Goal: Task Accomplishment & Management: Complete application form

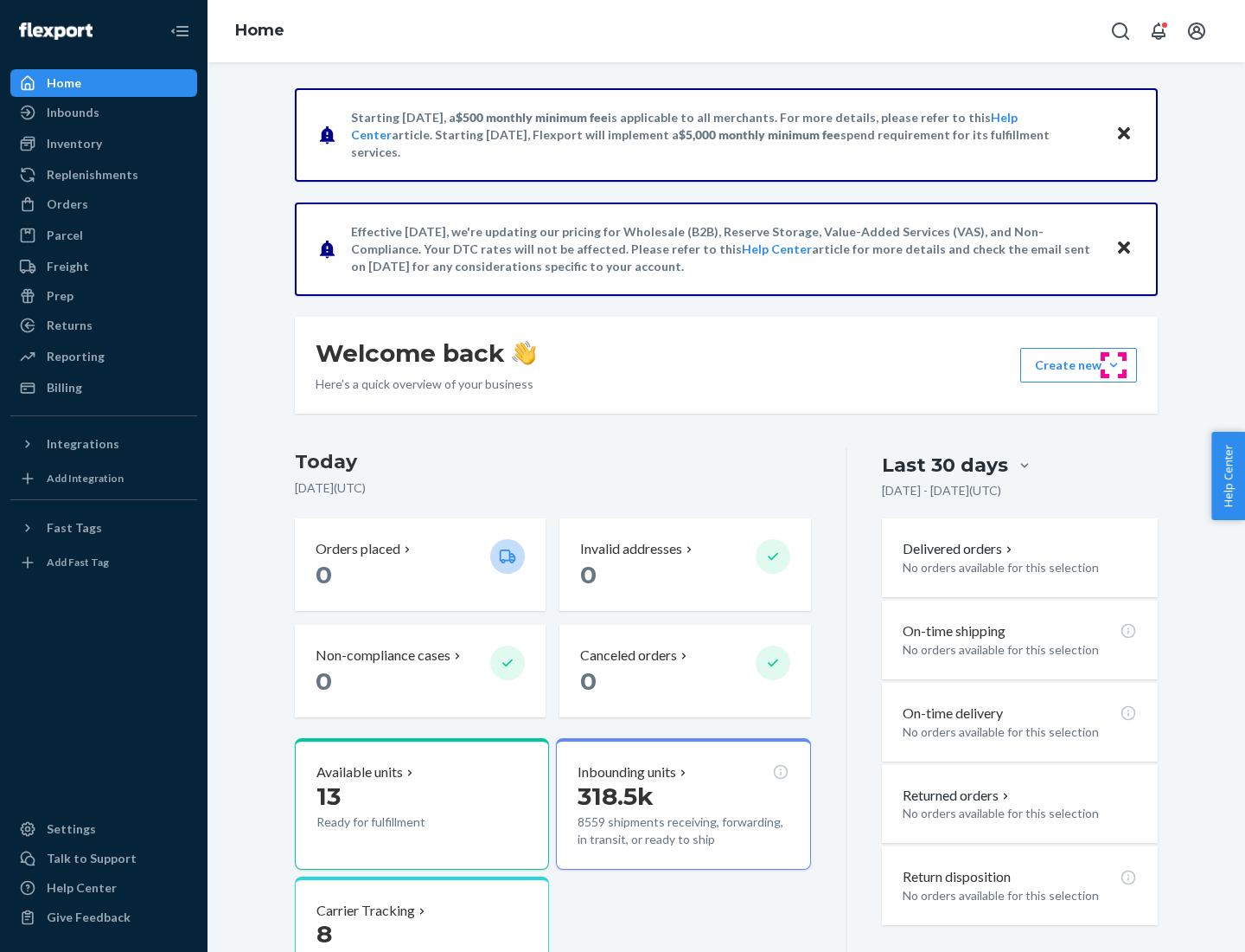
click at [1113, 365] on button "Create new Create new inbound Create new order Create new product" at bounding box center [1079, 365] width 117 height 35
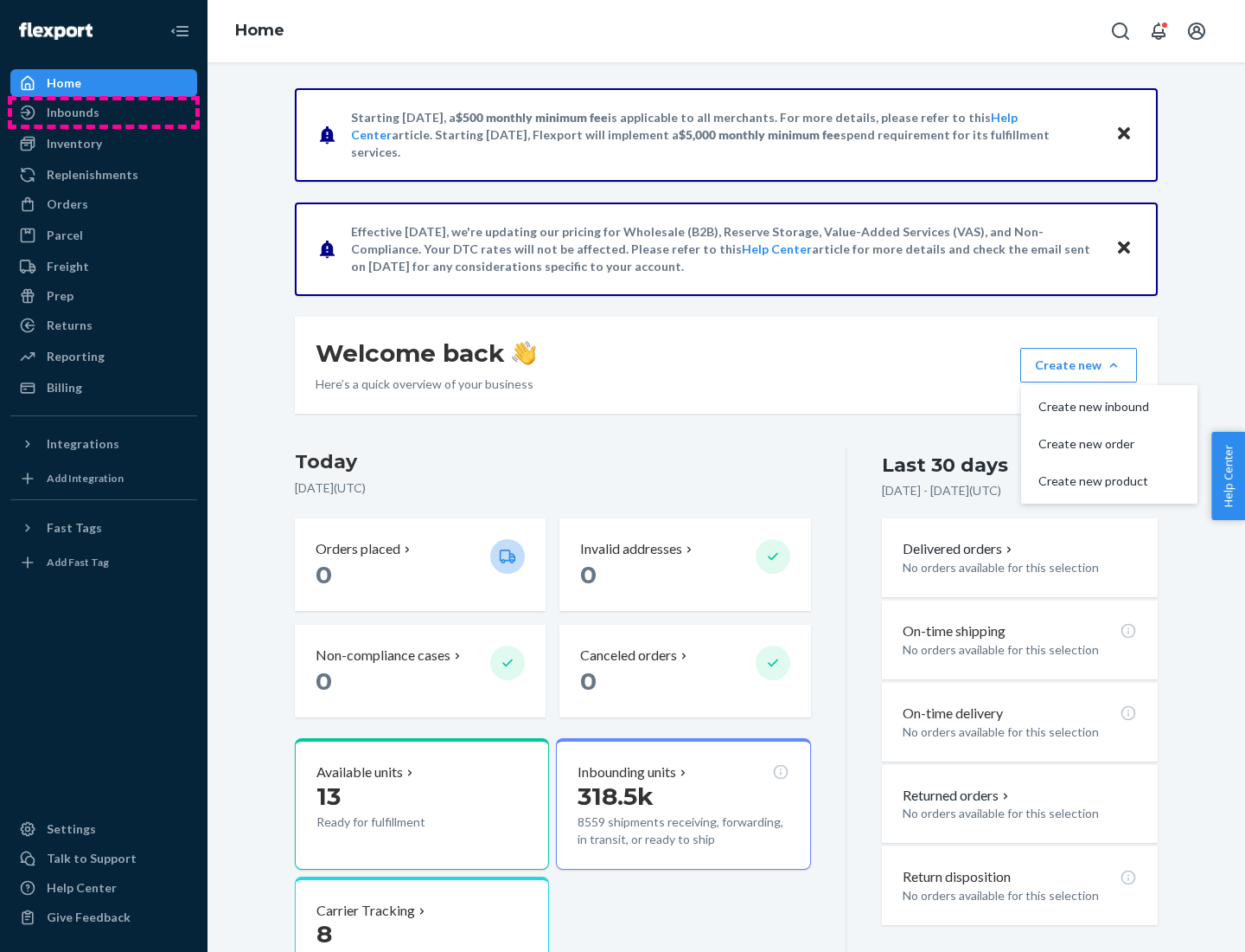
click at [104, 112] on div "Inbounds" at bounding box center [103, 112] width 183 height 24
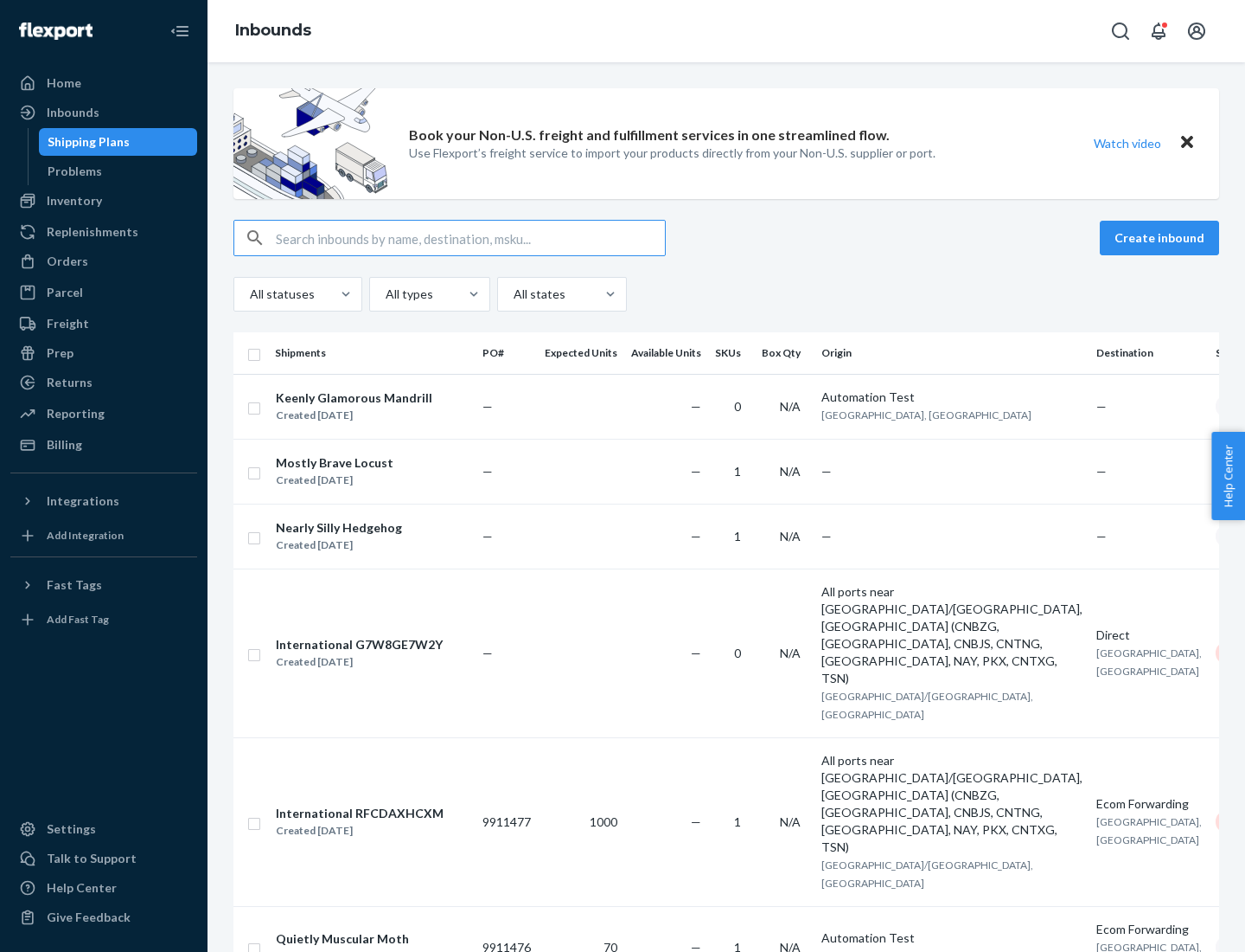
click at [1162, 238] on button "Create inbound" at bounding box center [1159, 238] width 120 height 35
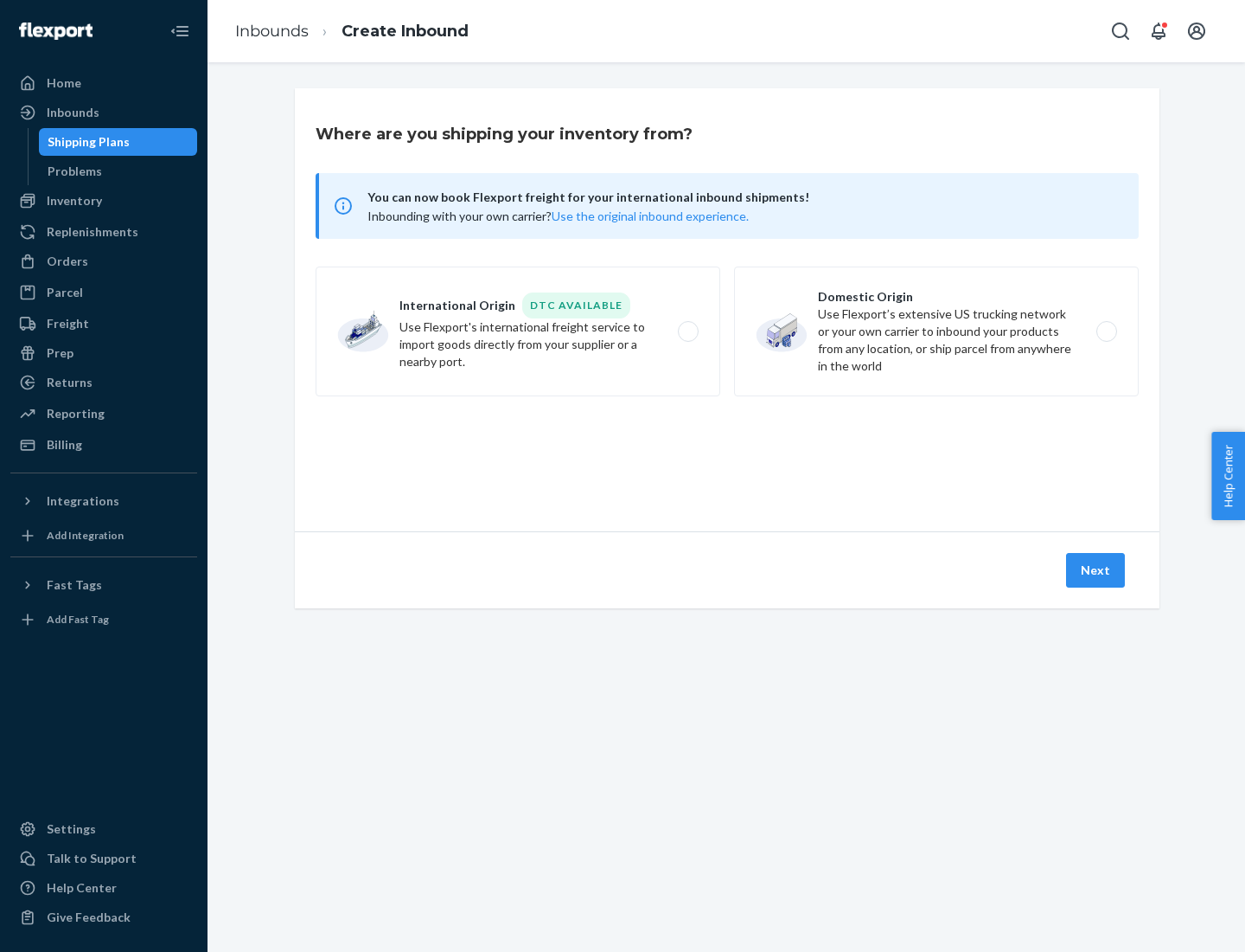
click at [936, 331] on label "Domestic Origin Use Flexport’s extensive US trucking network or your own carrie…" at bounding box center [936, 330] width 404 height 130
click at [1106, 331] on input "Domestic Origin Use Flexport’s extensive US trucking network or your own carrie…" at bounding box center [1112, 332] width 12 height 12
radio input "true"
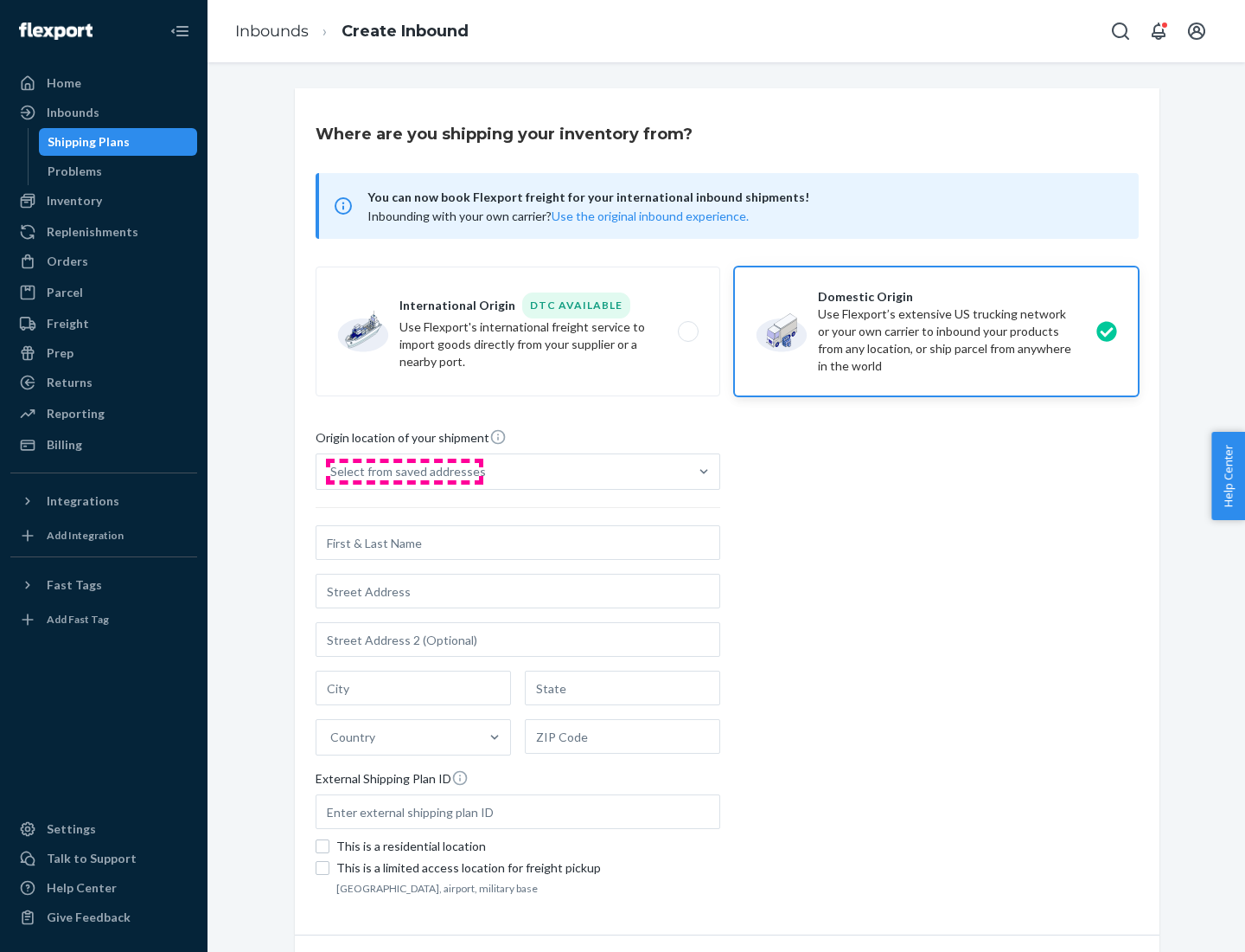
click at [404, 472] on div "Select from saved addresses" at bounding box center [408, 472] width 156 height 18
click at [332, 472] on input "Select from saved addresses" at bounding box center [331, 472] width 2 height 18
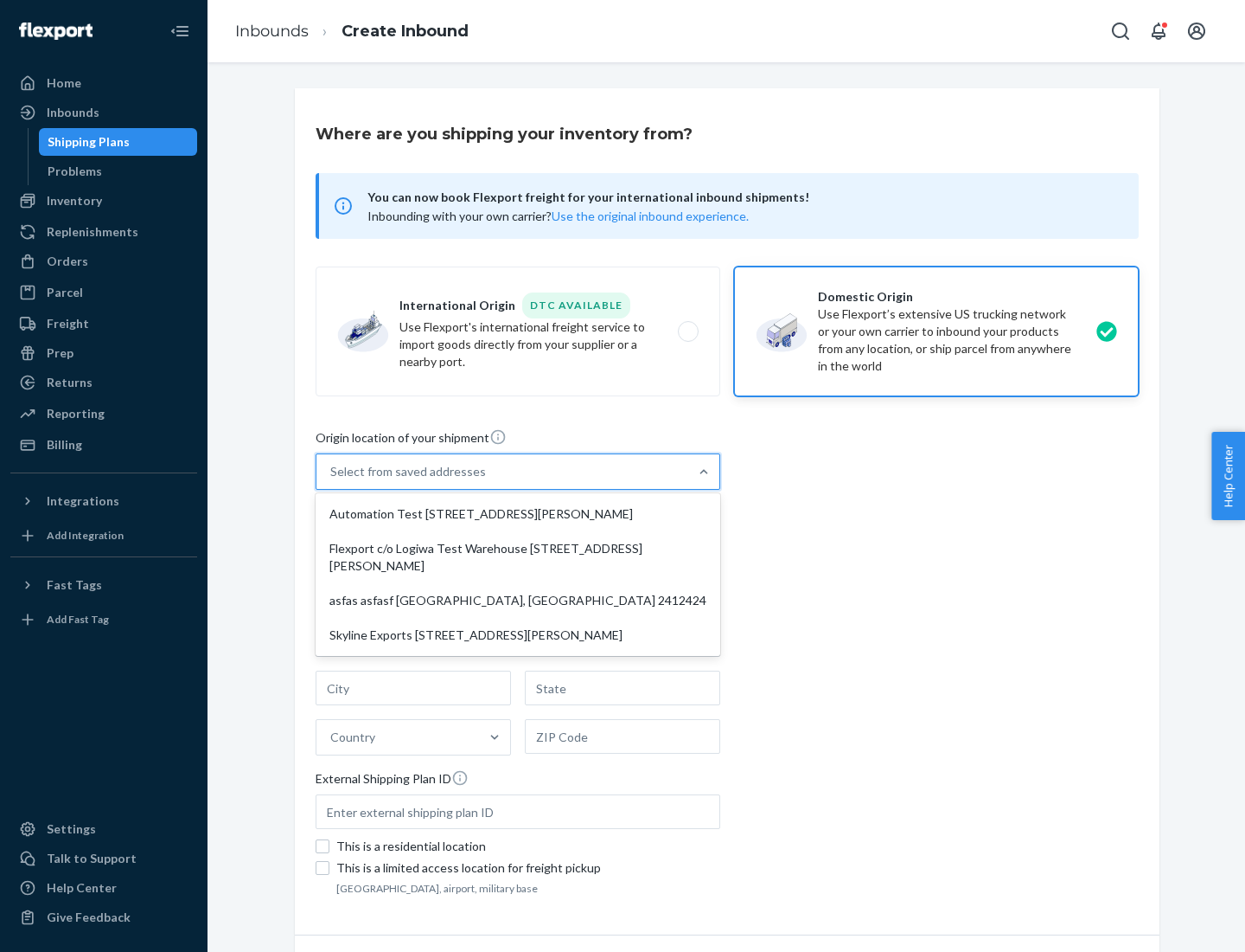
scroll to position [7, 0]
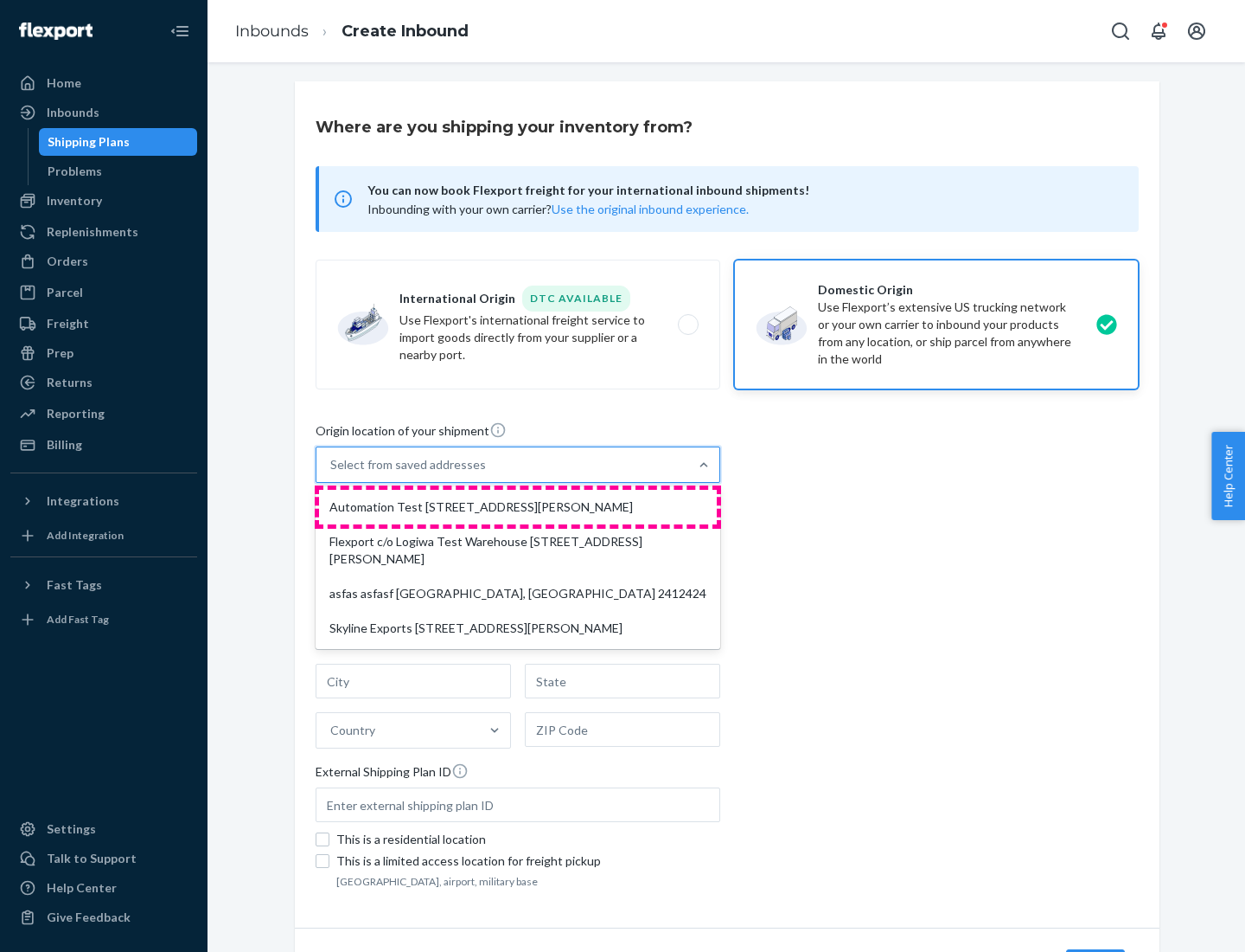
click at [518, 507] on div "Automation Test [STREET_ADDRESS][PERSON_NAME]" at bounding box center [518, 507] width 397 height 35
click at [332, 474] on input "option Automation Test [STREET_ADDRESS][PERSON_NAME] focused, 1 of 4. 4 results…" at bounding box center [331, 465] width 2 height 18
type input "Automation Test"
type input "9th Floor"
type input "[GEOGRAPHIC_DATA]"
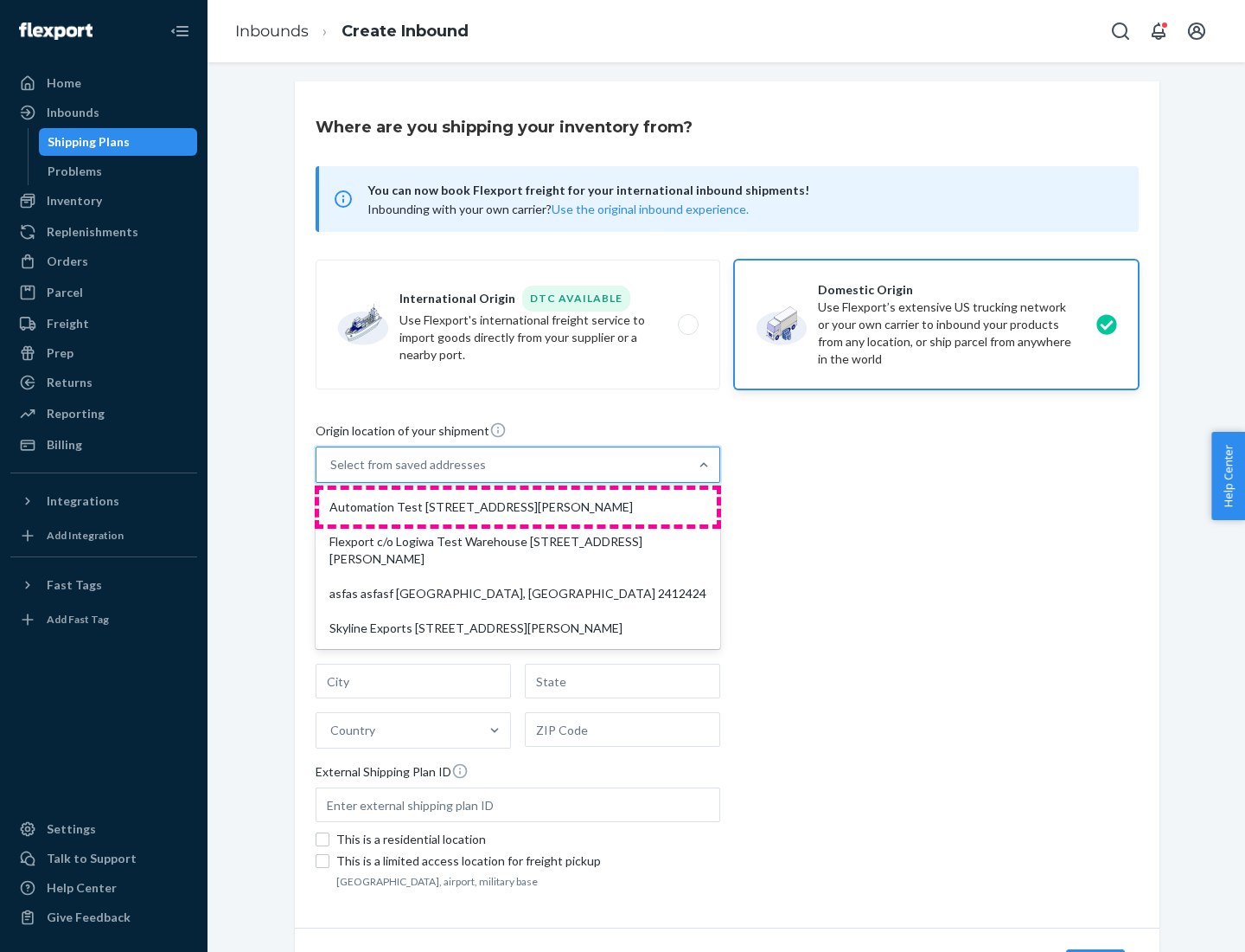
type input "CA"
type input "94104"
type input "[STREET_ADDRESS][PERSON_NAME]"
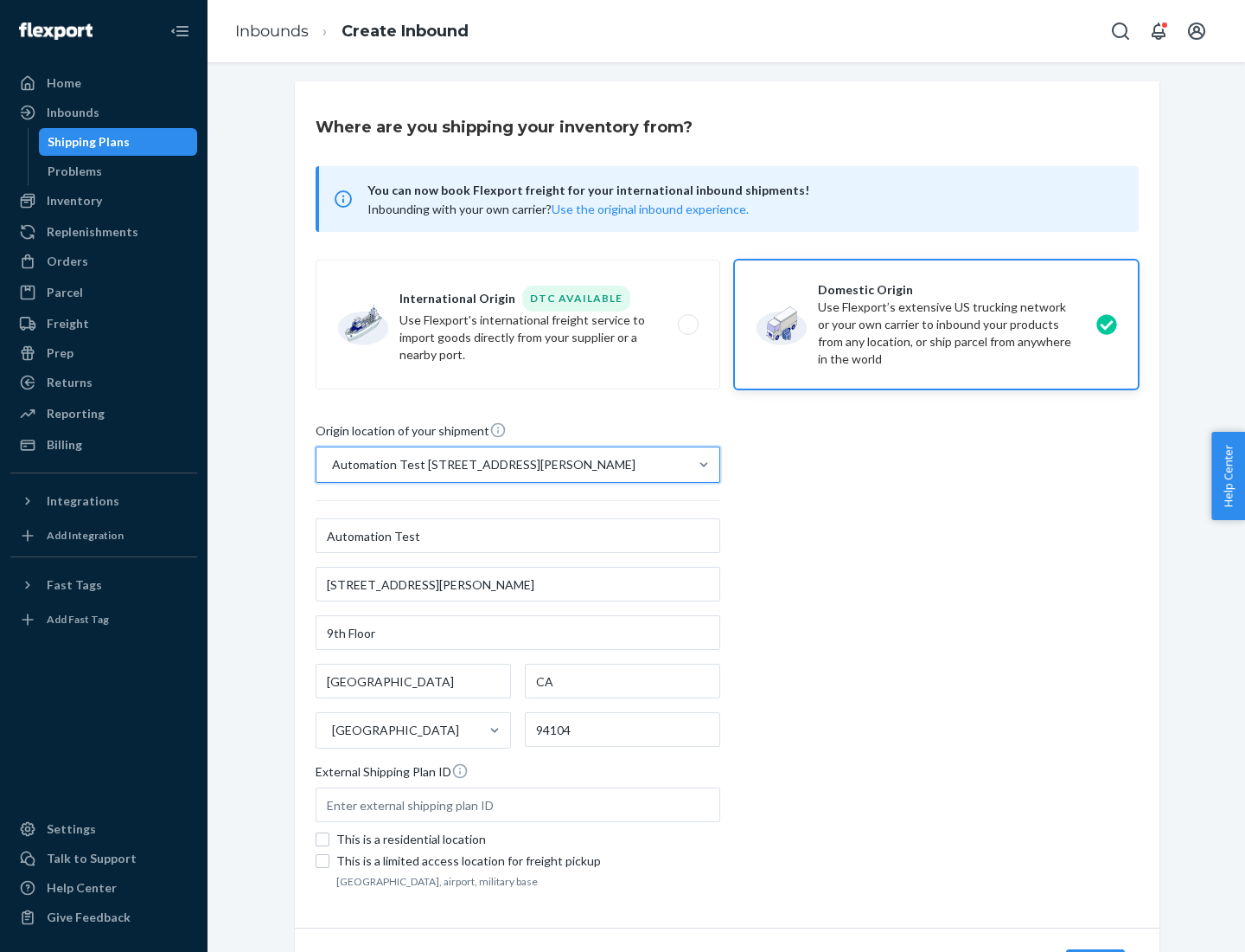
scroll to position [101, 0]
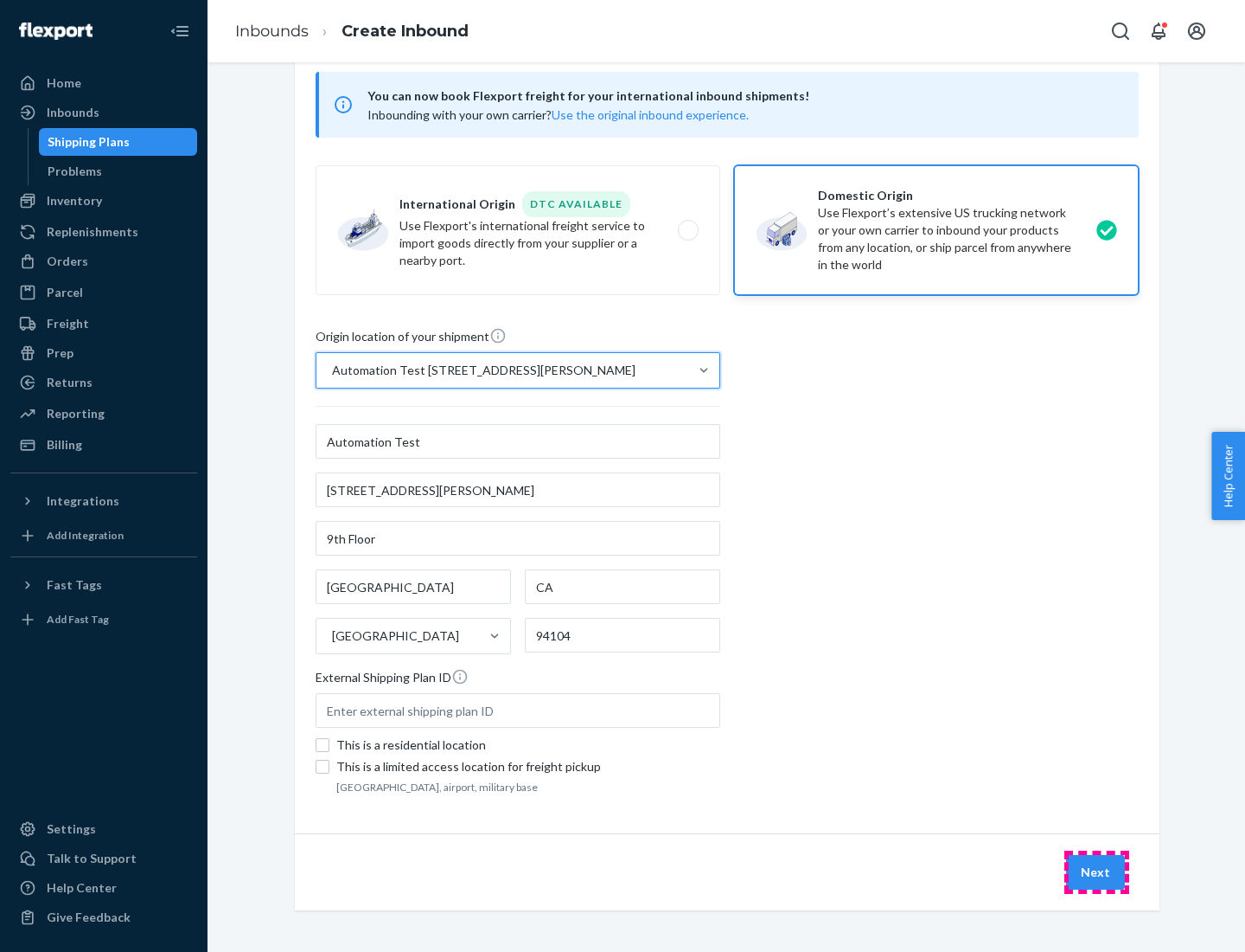
click at [1097, 872] on button "Next" at bounding box center [1096, 872] width 58 height 35
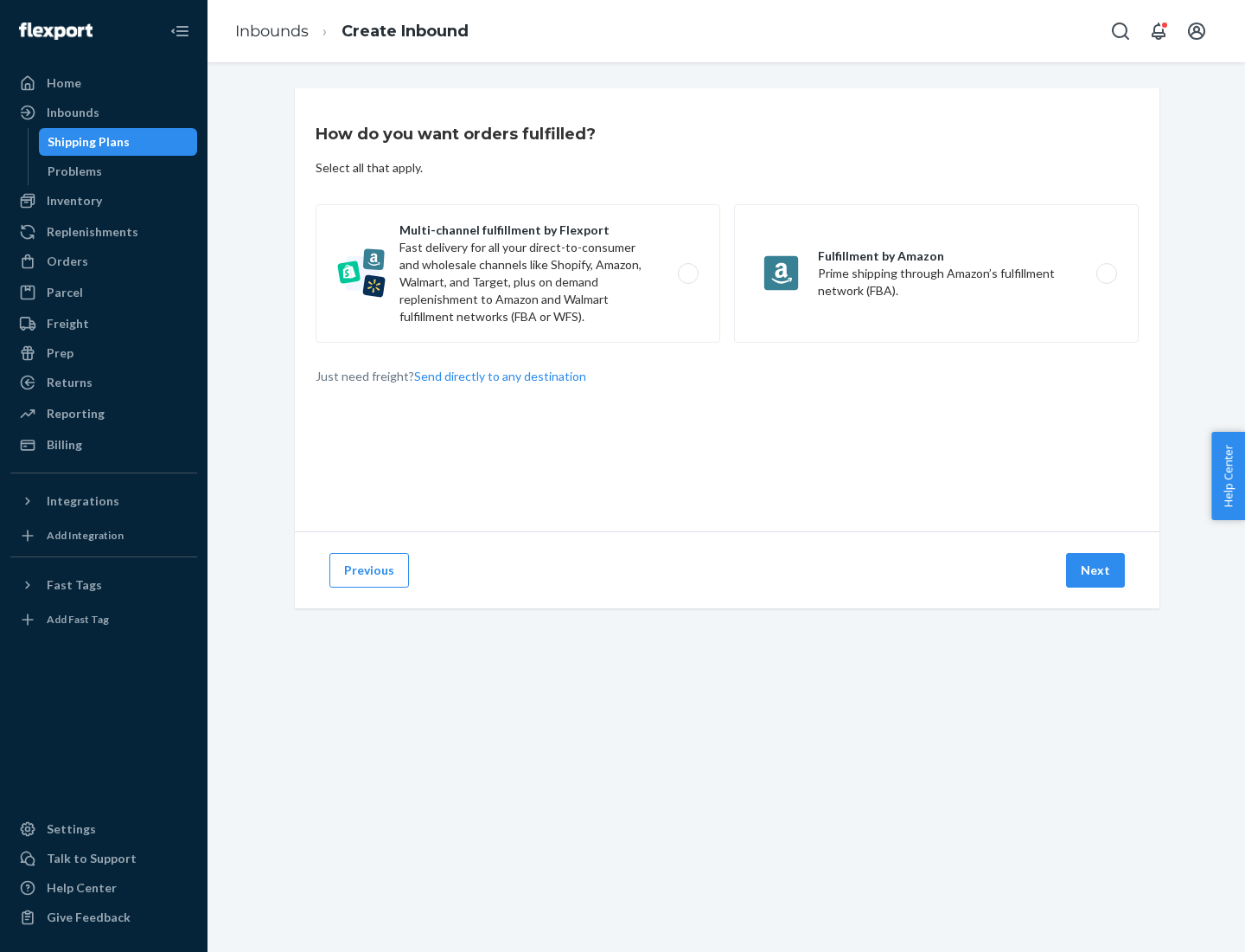
click at [518, 274] on label "Multi-channel fulfillment by Flexport Fast delivery for all your direct-to-cons…" at bounding box center [517, 274] width 404 height 138
click at [688, 274] on input "Multi-channel fulfillment by Flexport Fast delivery for all your direct-to-cons…" at bounding box center [694, 274] width 12 height 12
radio input "true"
click at [1097, 570] on button "Next" at bounding box center [1096, 570] width 58 height 35
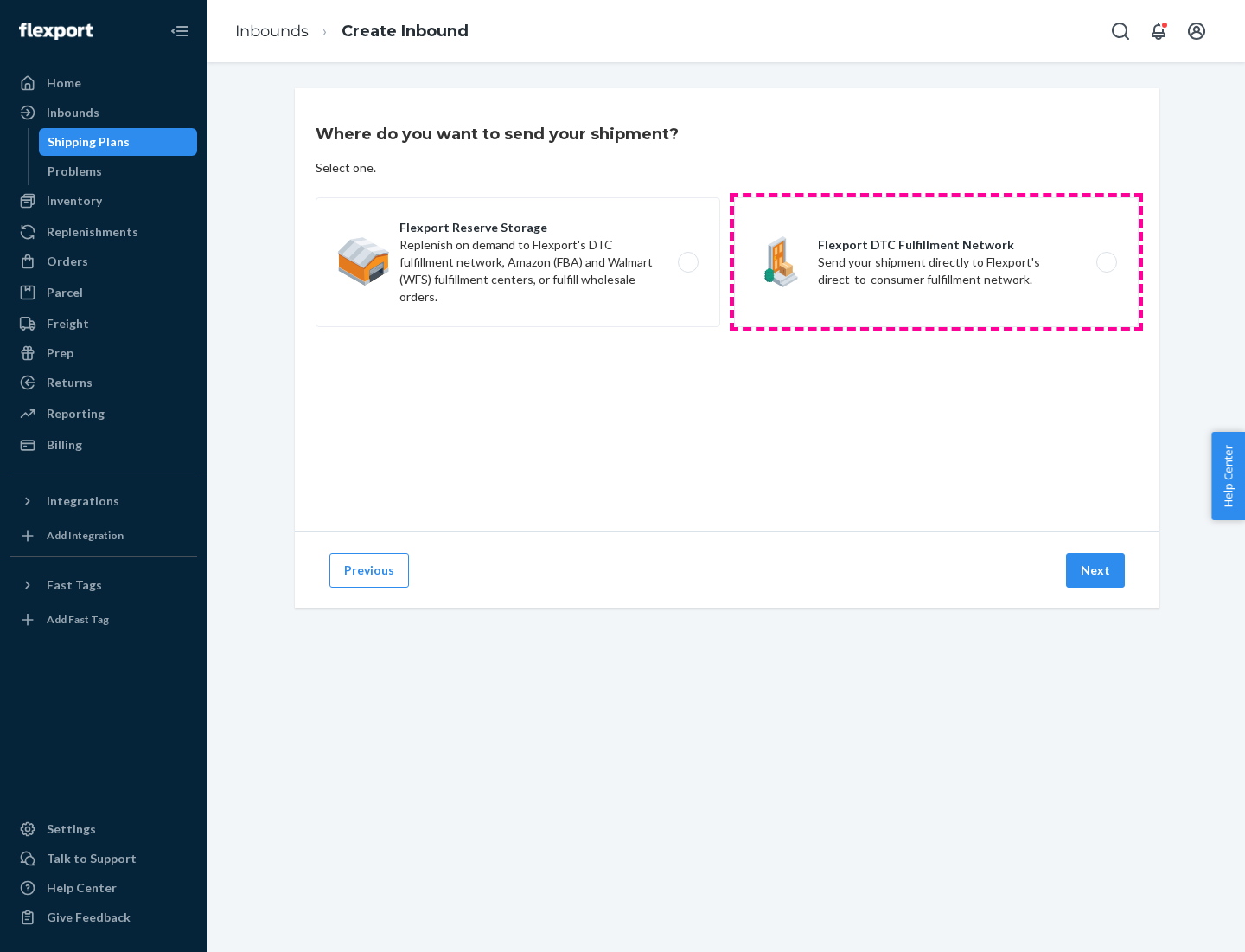
click at [936, 262] on label "Flexport DTC Fulfillment Network Send your shipment directly to Flexport's dire…" at bounding box center [936, 261] width 404 height 130
click at [1106, 262] on input "Flexport DTC Fulfillment Network Send your shipment directly to Flexport's dire…" at bounding box center [1112, 263] width 12 height 12
radio input "true"
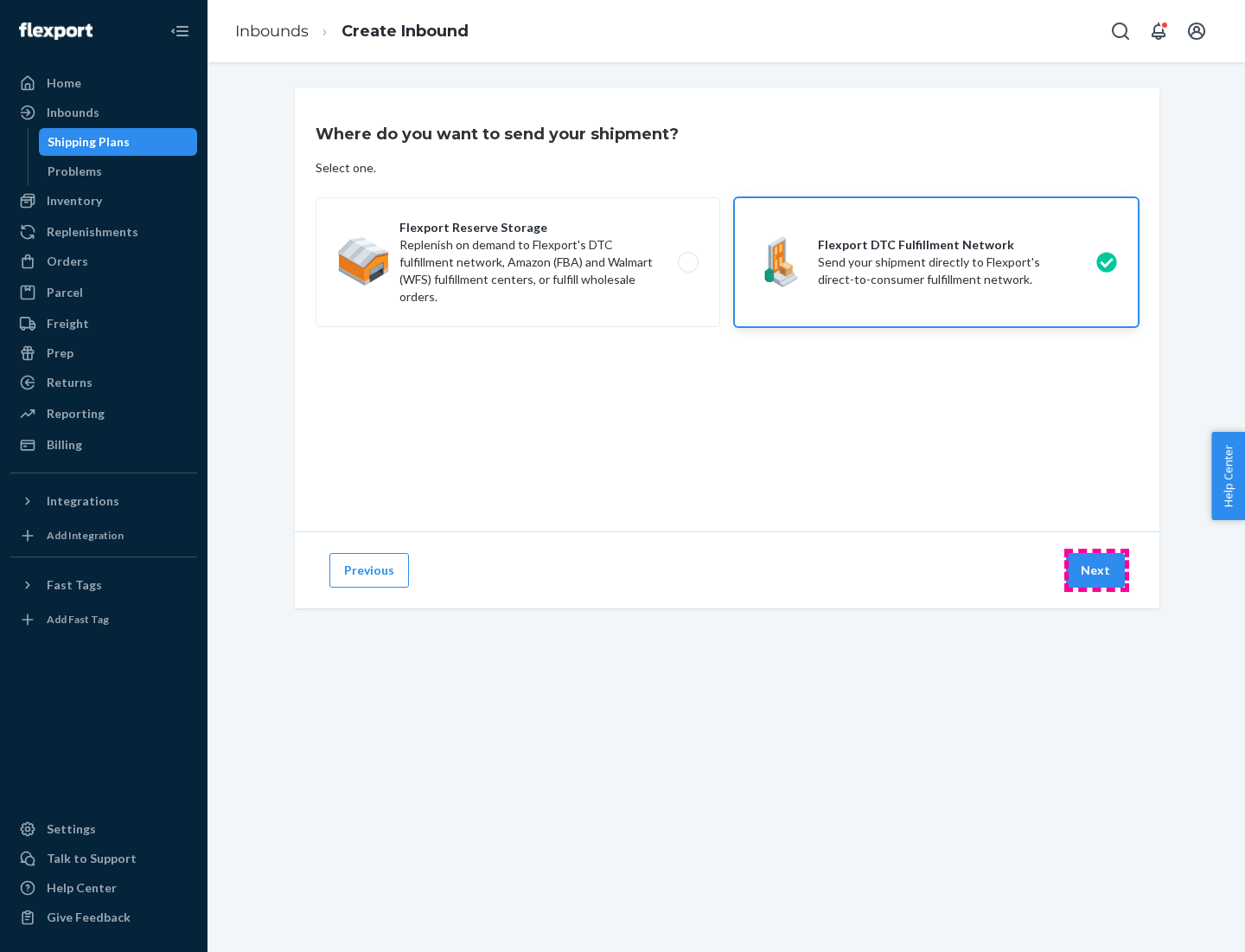
click at [1097, 570] on button "Next" at bounding box center [1096, 570] width 58 height 35
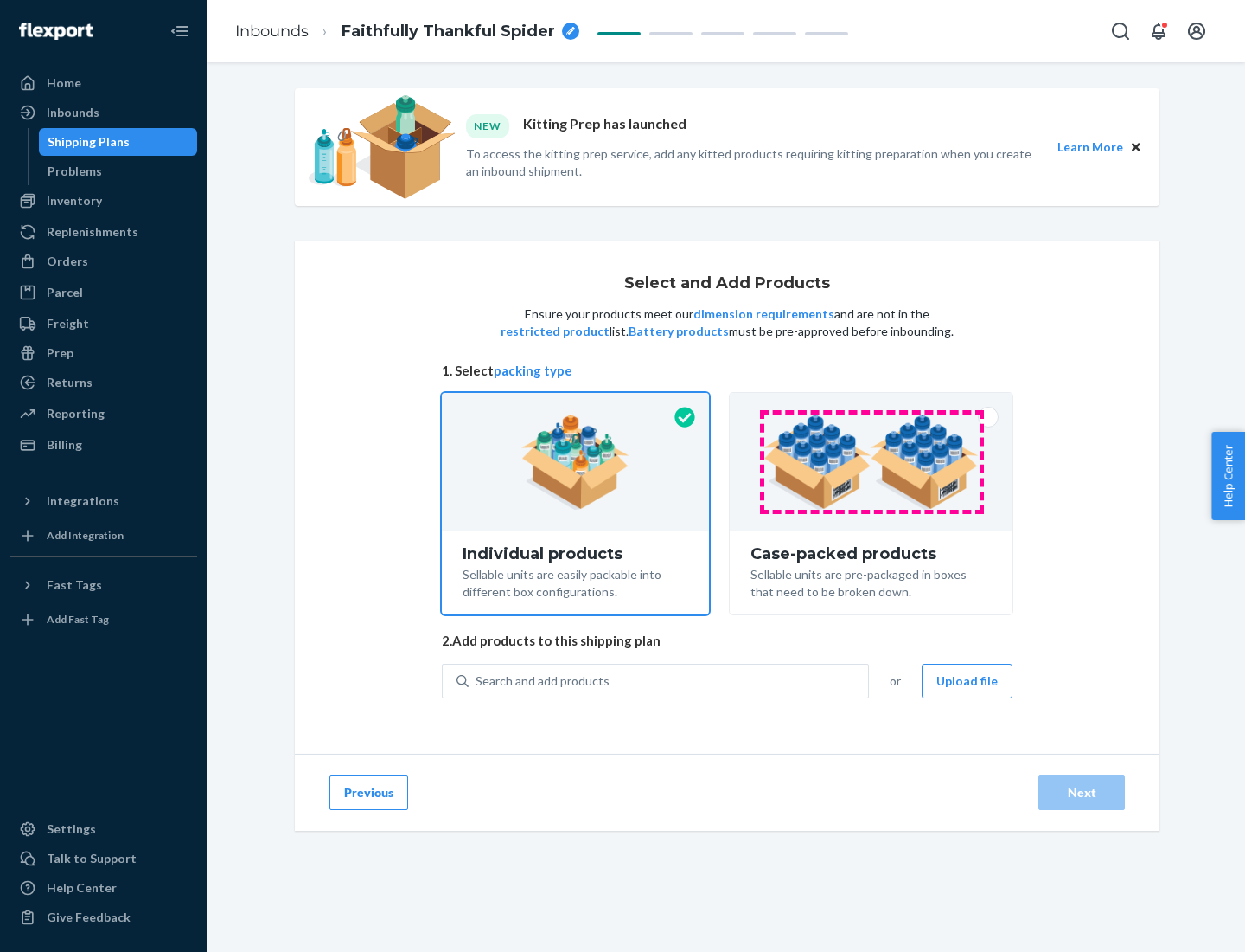
click at [872, 462] on img at bounding box center [871, 462] width 215 height 95
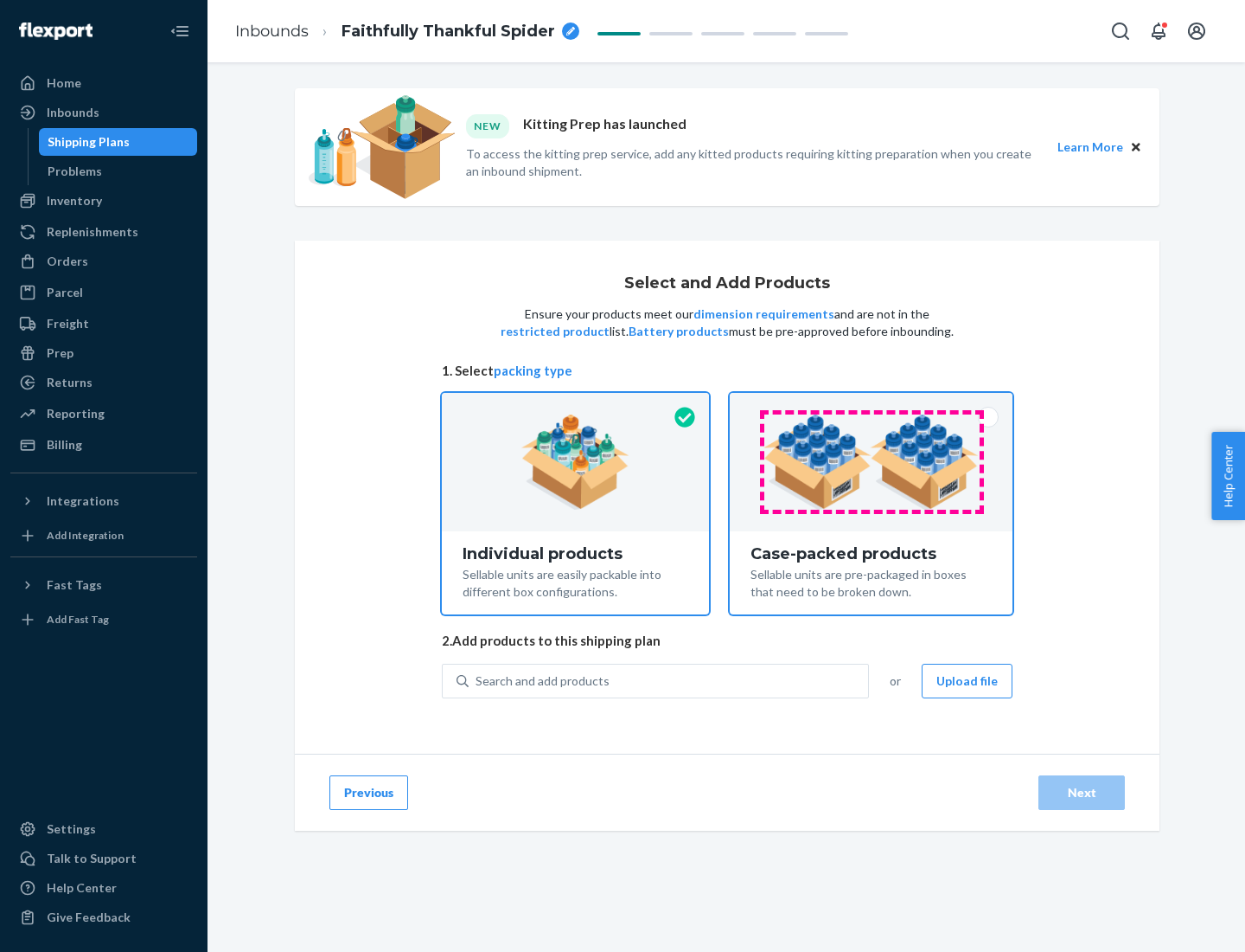
click at [872, 404] on input "Case-packed products Sellable units are pre-packaged in boxes that need to be b…" at bounding box center [872, 399] width 12 height 12
radio input "true"
radio input "false"
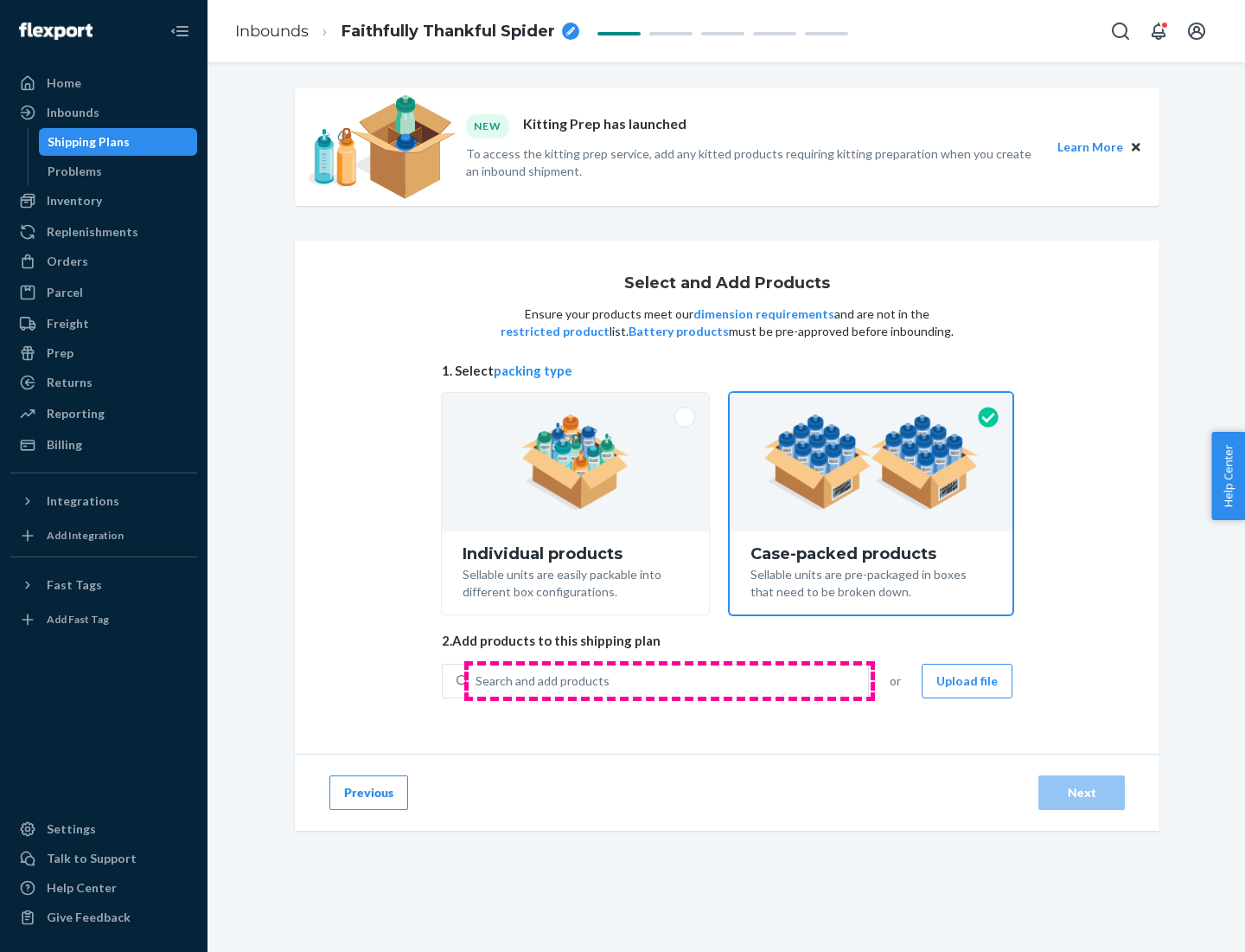
click at [669, 680] on div "Search and add products" at bounding box center [668, 681] width 399 height 31
click at [477, 680] on input "Search and add products" at bounding box center [476, 681] width 2 height 18
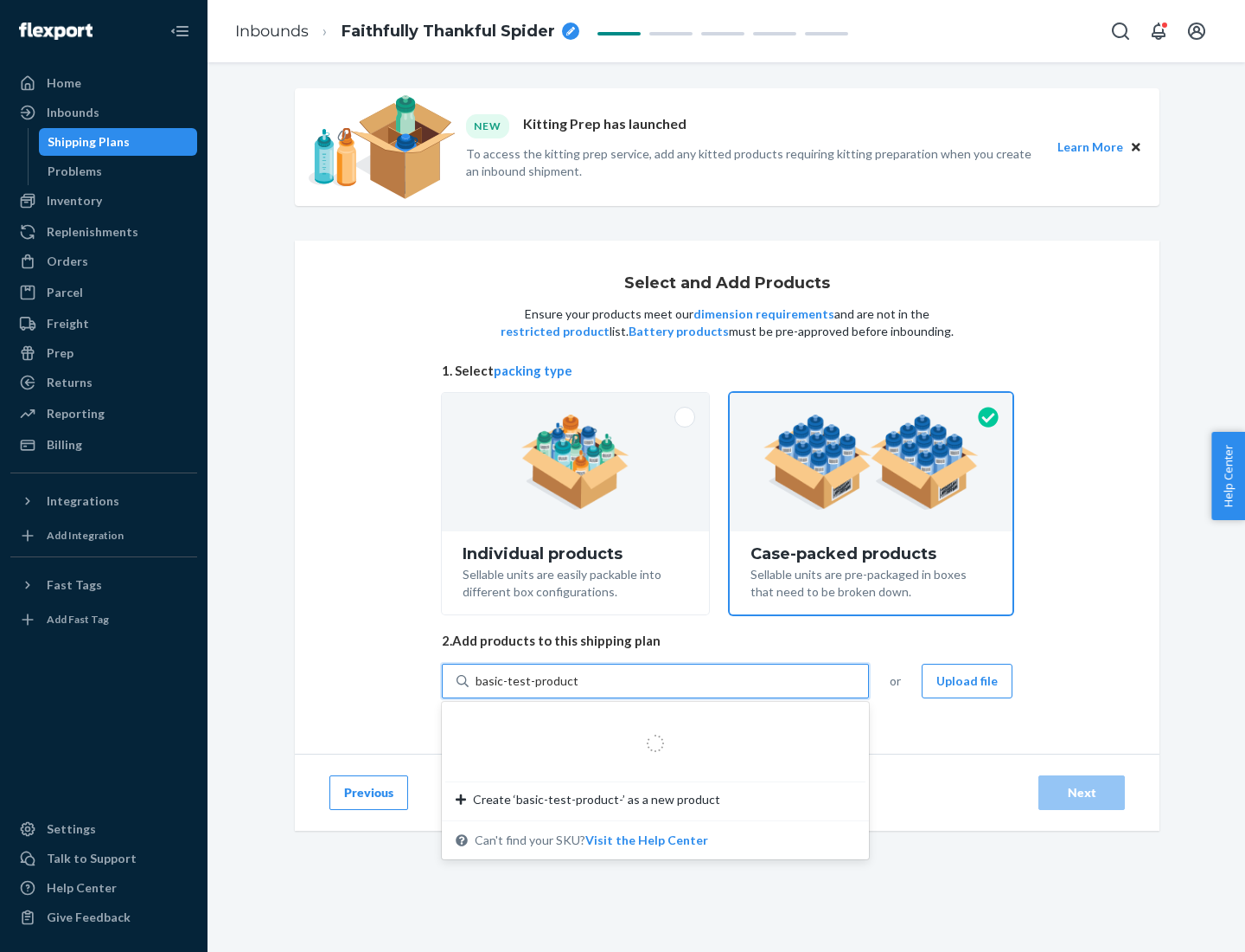
type input "basic-test-product-1"
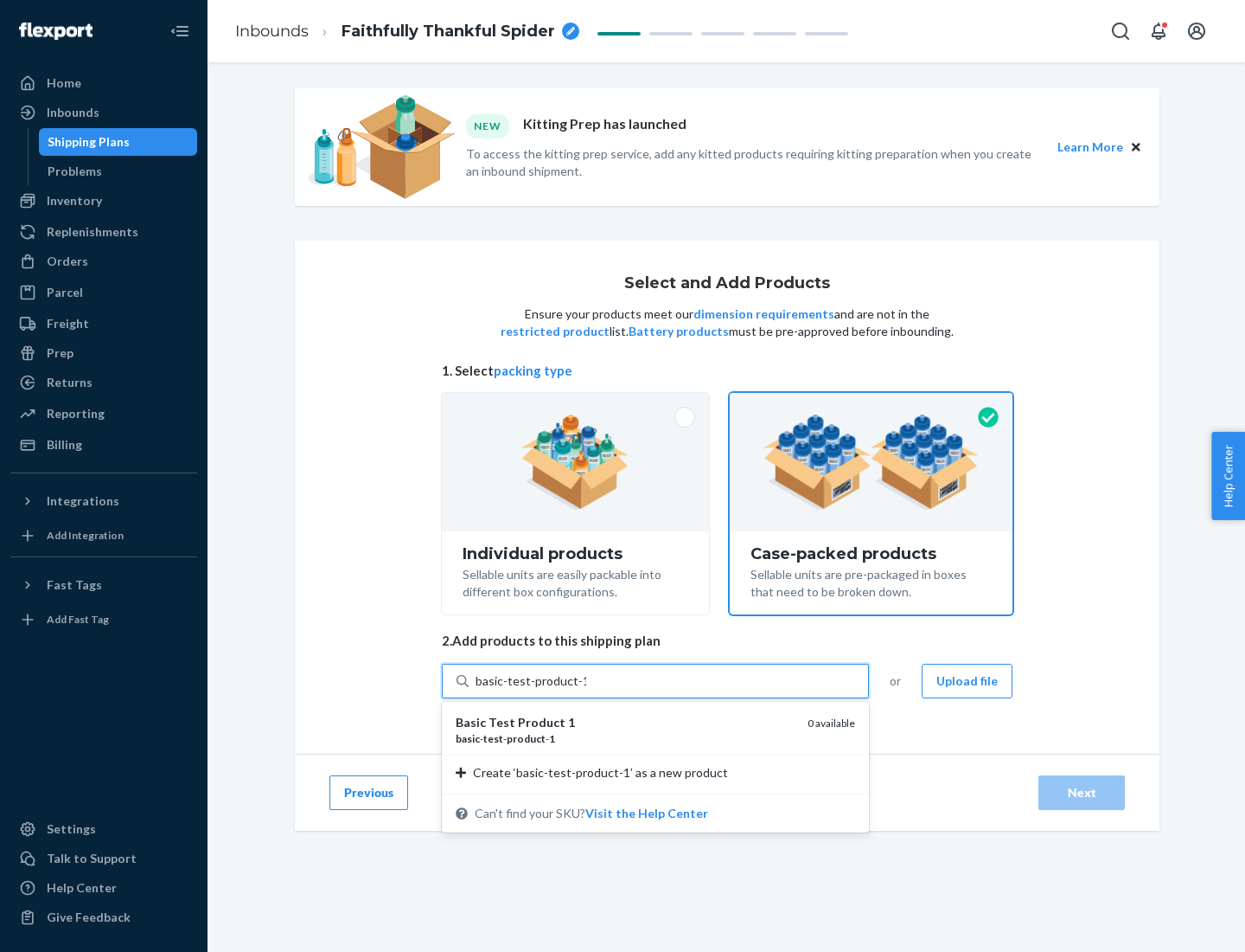
click at [625, 738] on div "basic - test - product - 1" at bounding box center [624, 738] width 338 height 15
click at [586, 690] on input "basic-test-product-1" at bounding box center [531, 681] width 111 height 18
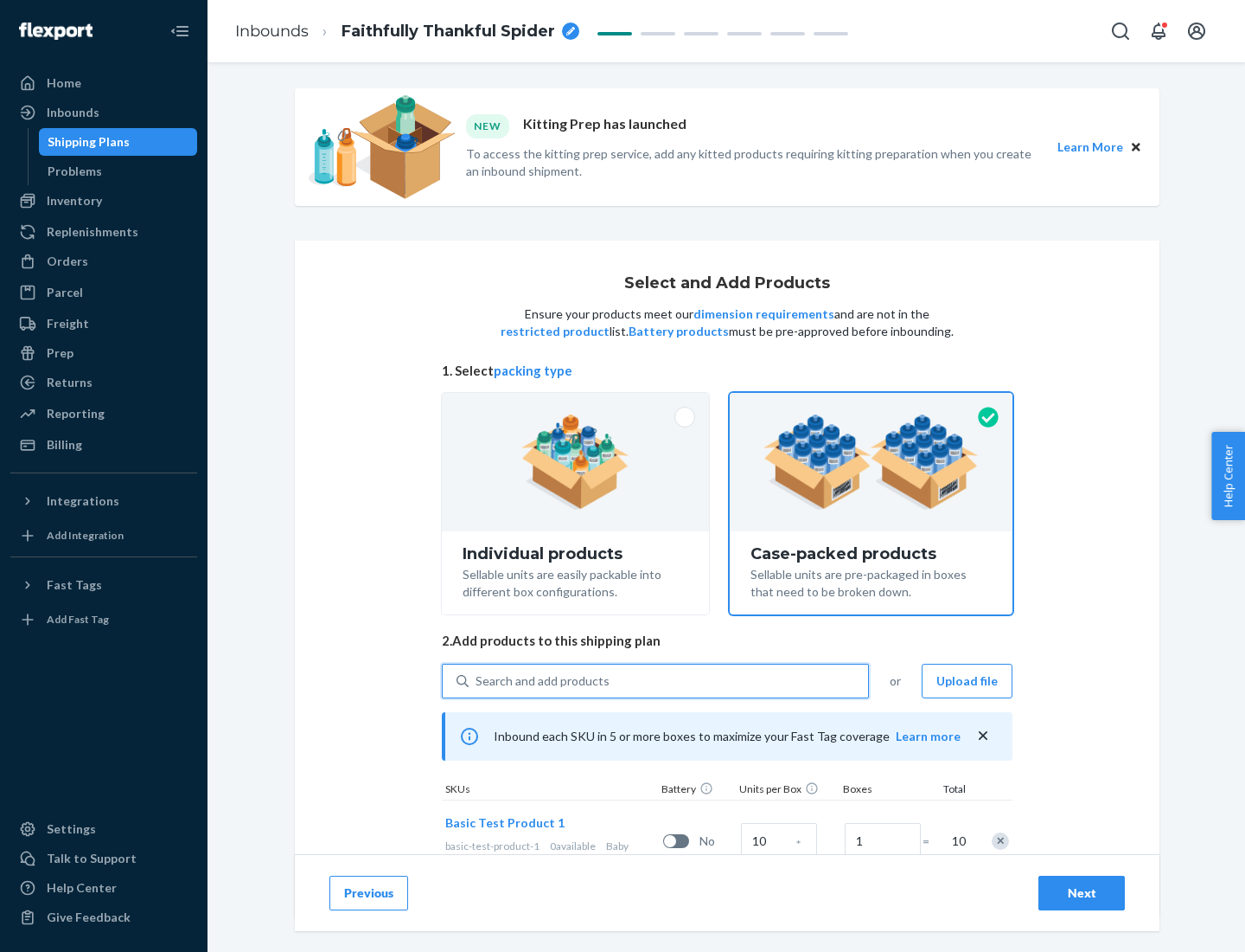
scroll to position [62, 0]
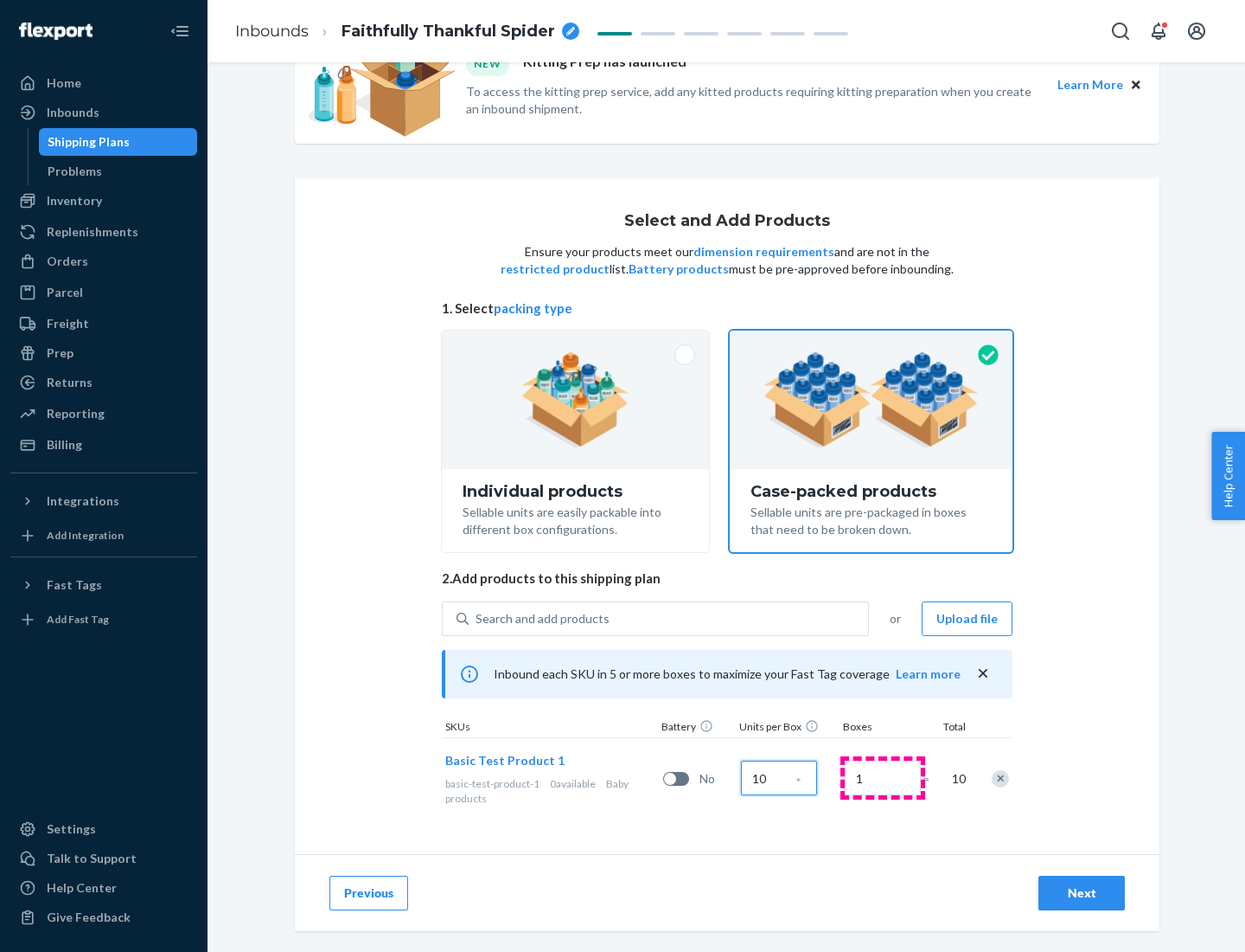
type input "10"
type input "7"
click at [1082, 893] on div "Next" at bounding box center [1081, 893] width 57 height 18
radio input "true"
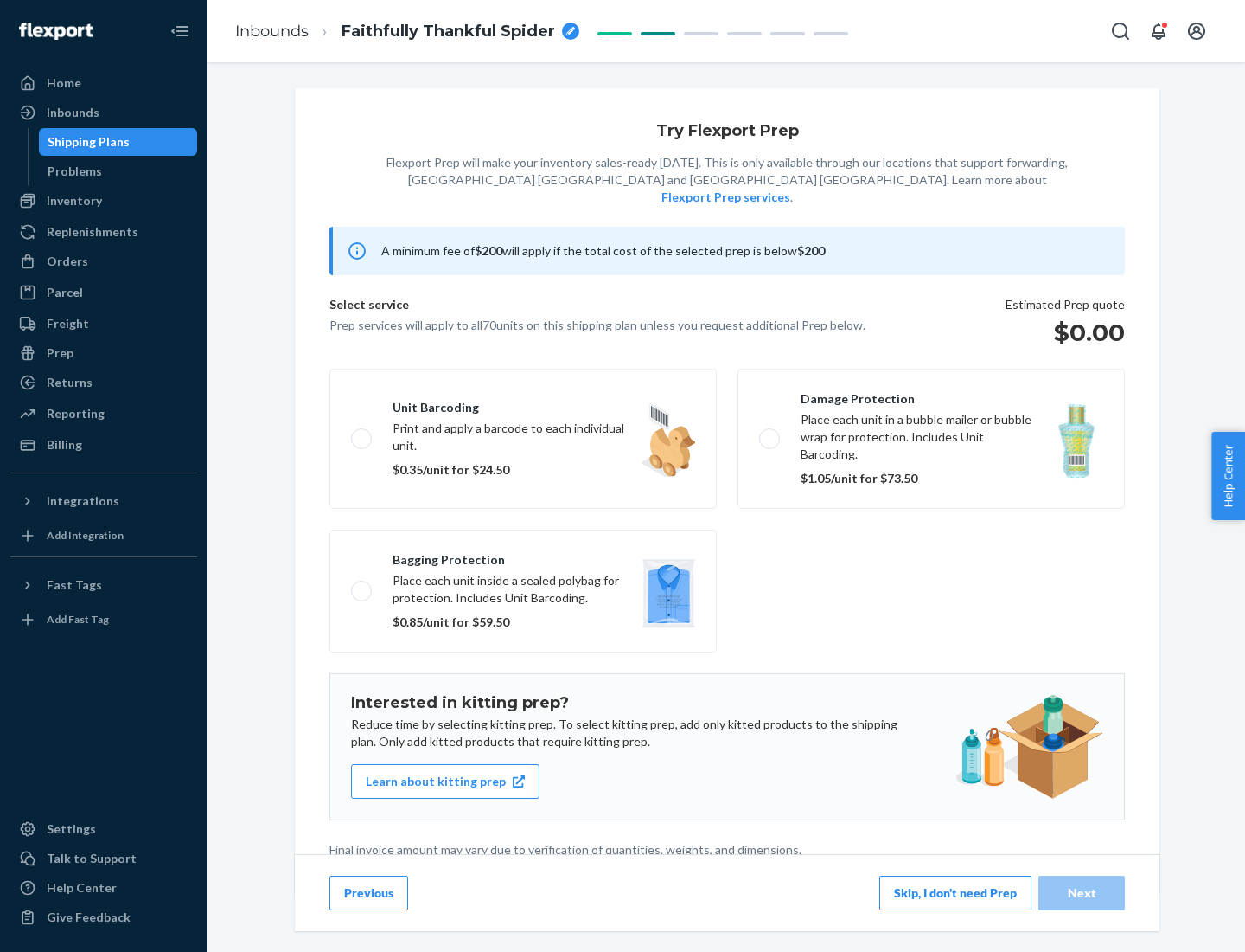
scroll to position [4, 0]
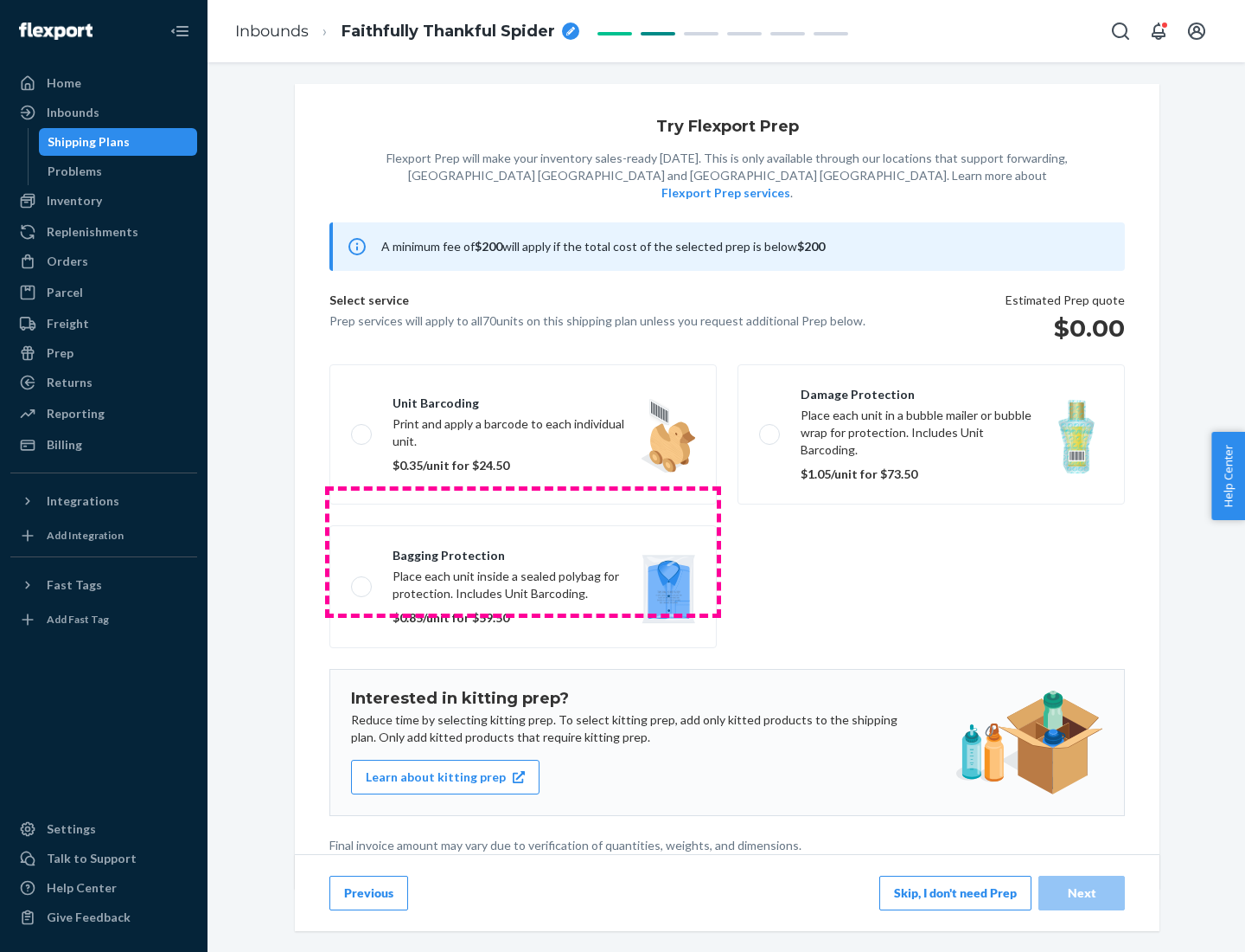
click at [523, 552] on label "Bagging protection Place each unit inside a sealed polybag for protection. Incl…" at bounding box center [523, 587] width 388 height 123
click at [362, 581] on input "Bagging protection Place each unit inside a sealed polybag for protection. Incl…" at bounding box center [357, 587] width 12 height 12
checkbox input "true"
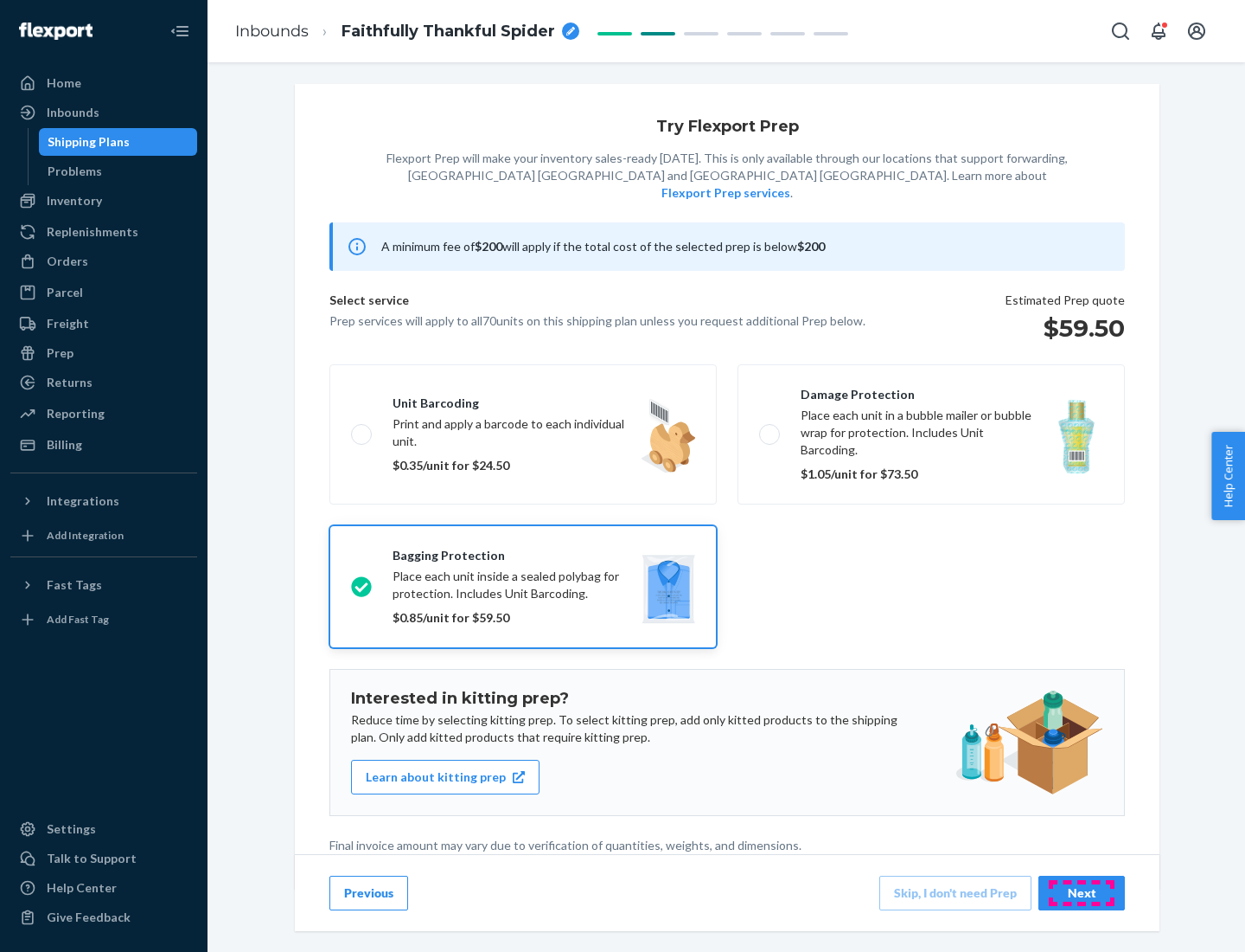
click at [1082, 892] on div "Next" at bounding box center [1081, 893] width 57 height 18
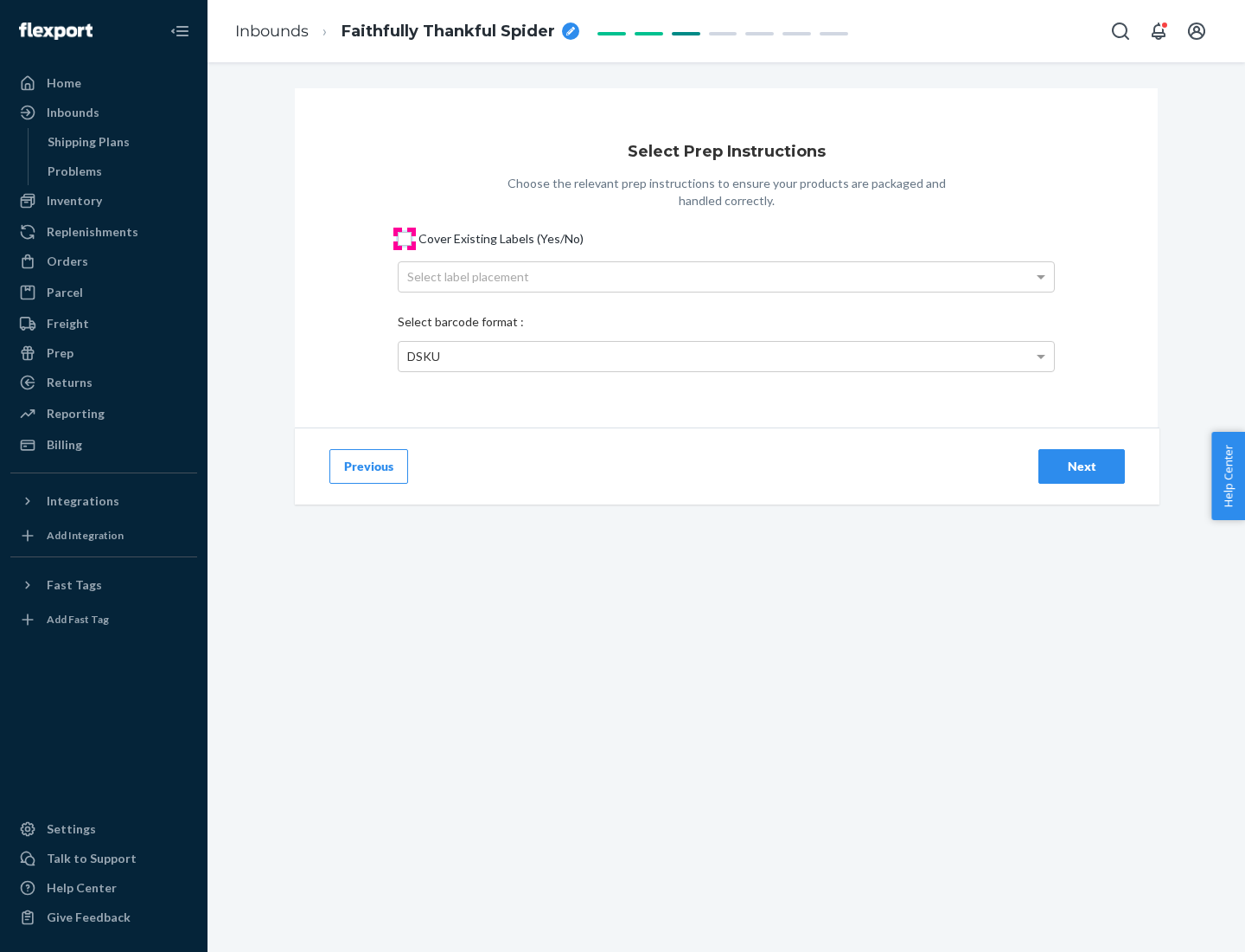
click at [404, 238] on input "Cover Existing Labels (Yes/No)" at bounding box center [404, 239] width 14 height 14
checkbox input "true"
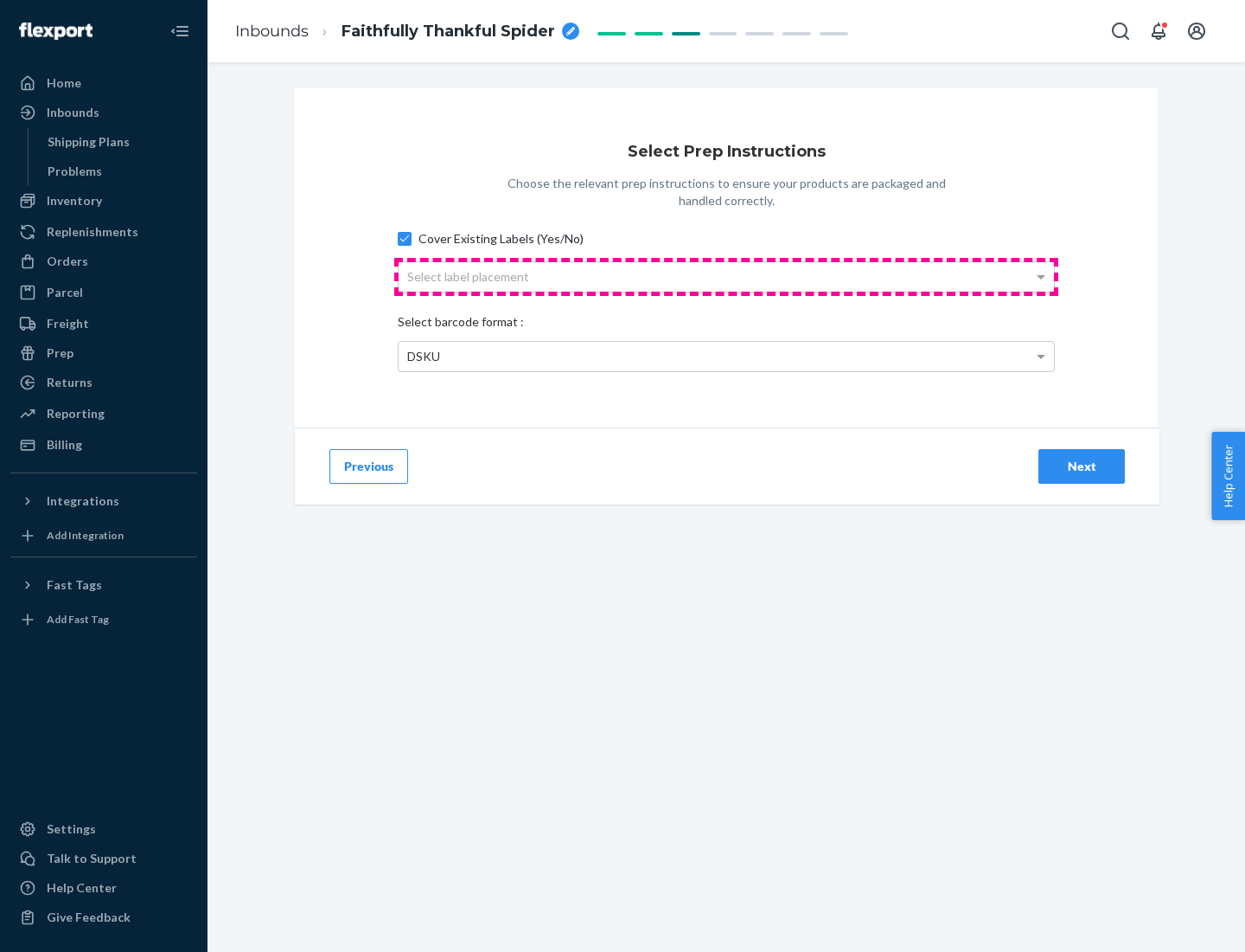
click at [727, 276] on div "Select label placement" at bounding box center [726, 277] width 656 height 29
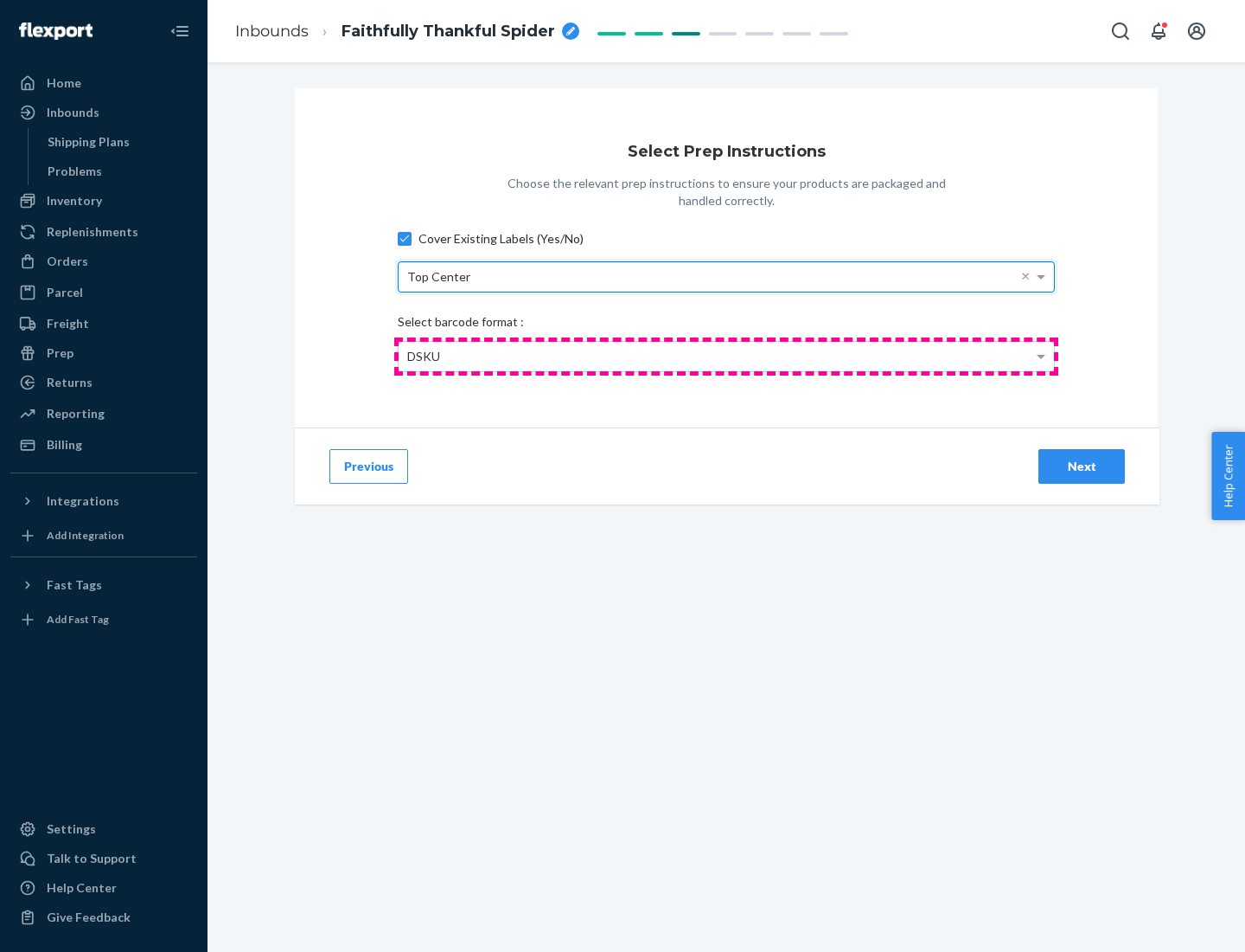
click at [727, 356] on div "DSKU" at bounding box center [726, 357] width 656 height 29
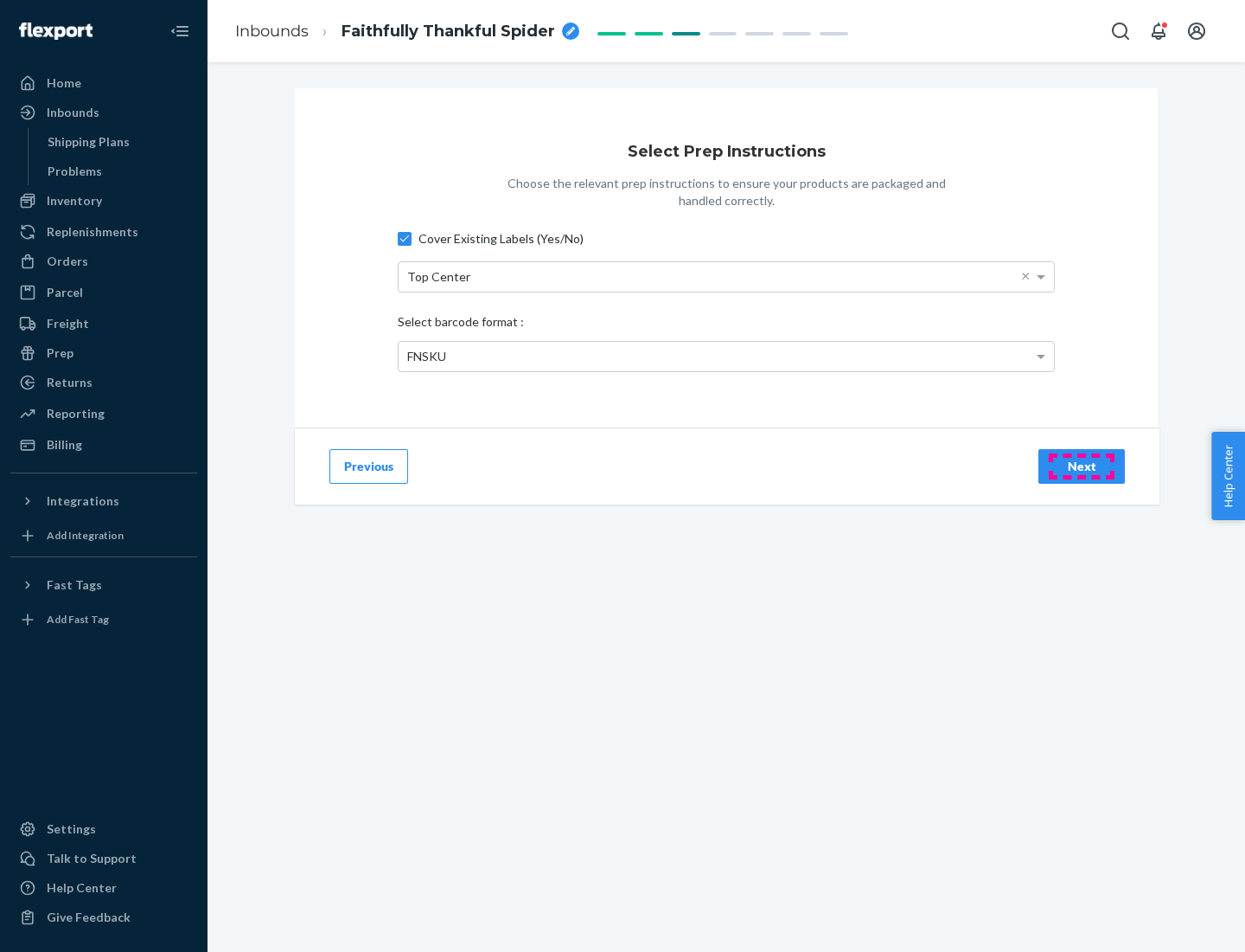
click at [1082, 466] on div "Next" at bounding box center [1081, 467] width 57 height 18
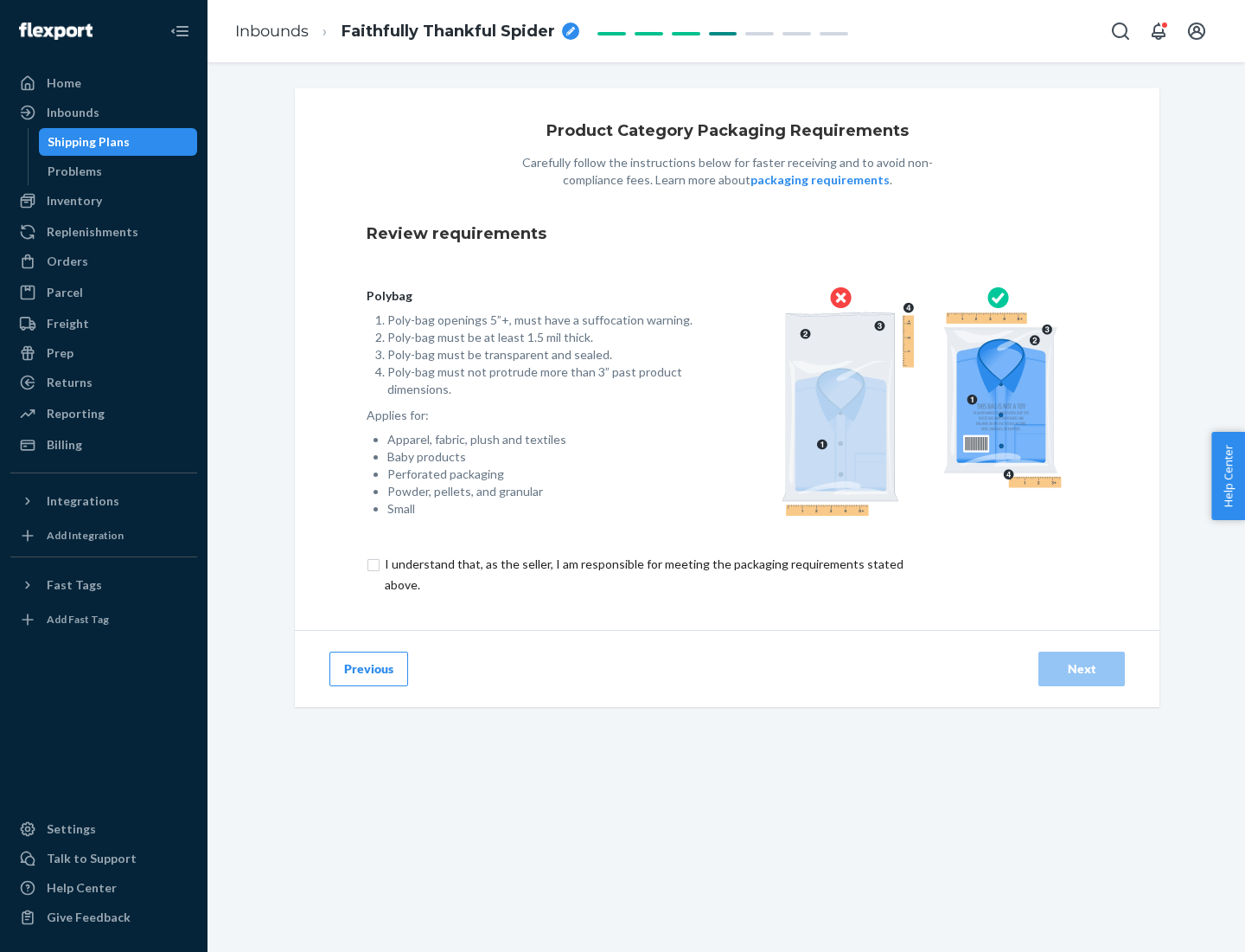
click at [643, 574] on input "checkbox" at bounding box center [654, 574] width 575 height 42
checkbox input "true"
click at [1082, 667] on div "Next" at bounding box center [1081, 668] width 57 height 18
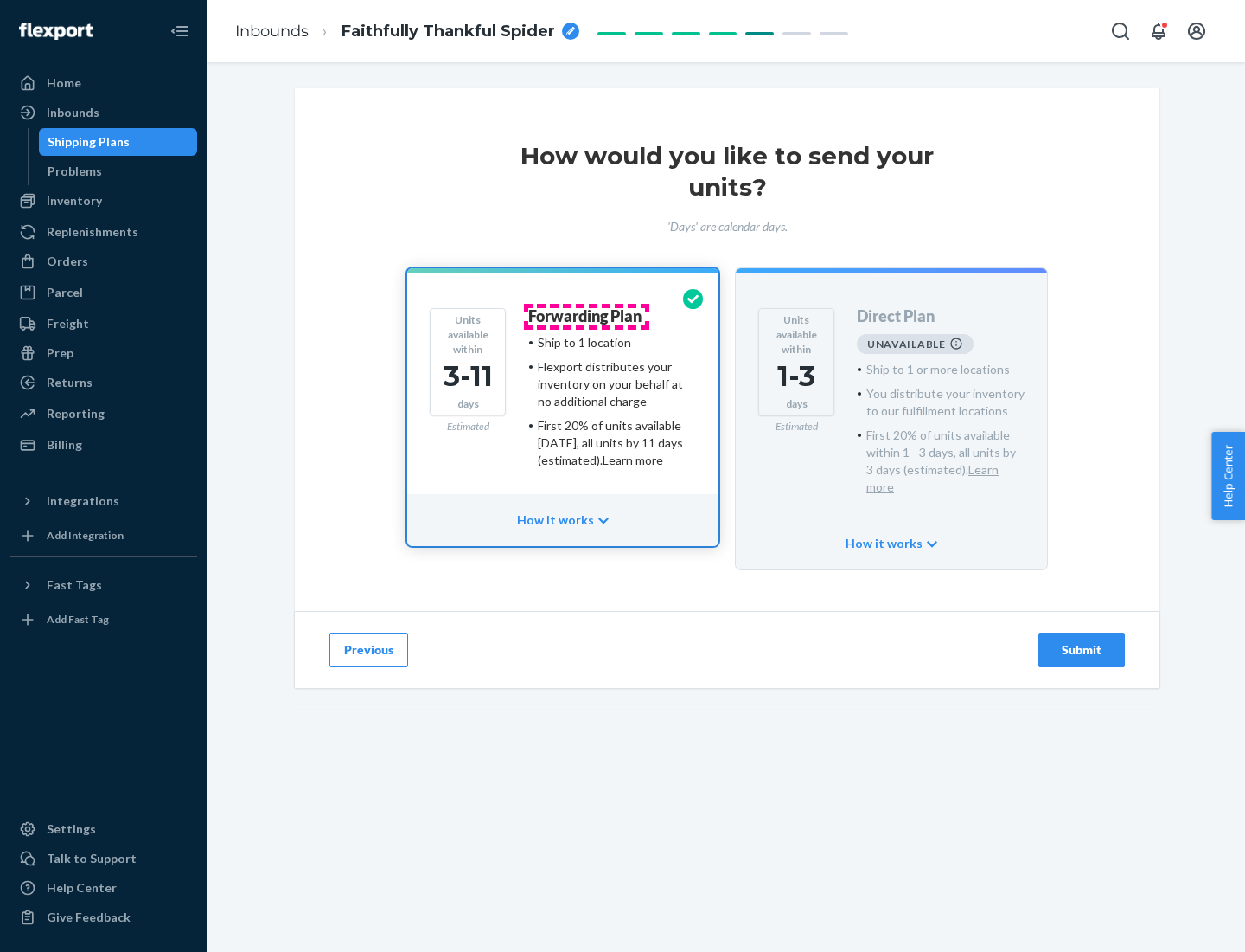
click at [586, 316] on h4 "Forwarding Plan" at bounding box center [585, 317] width 113 height 18
click at [1082, 641] on div "Submit" at bounding box center [1081, 650] width 57 height 18
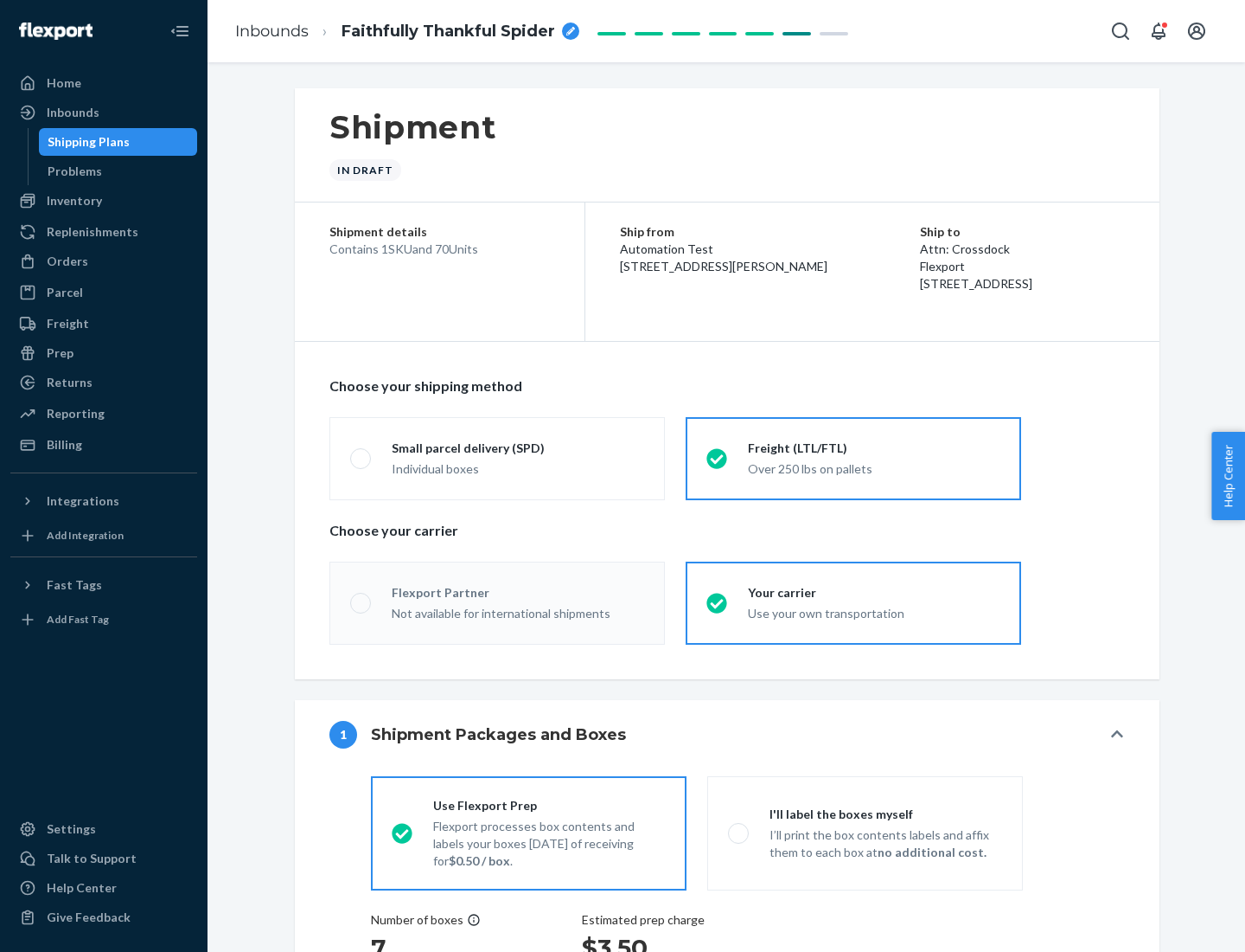
radio input "true"
radio input "false"
radio input "true"
radio input "false"
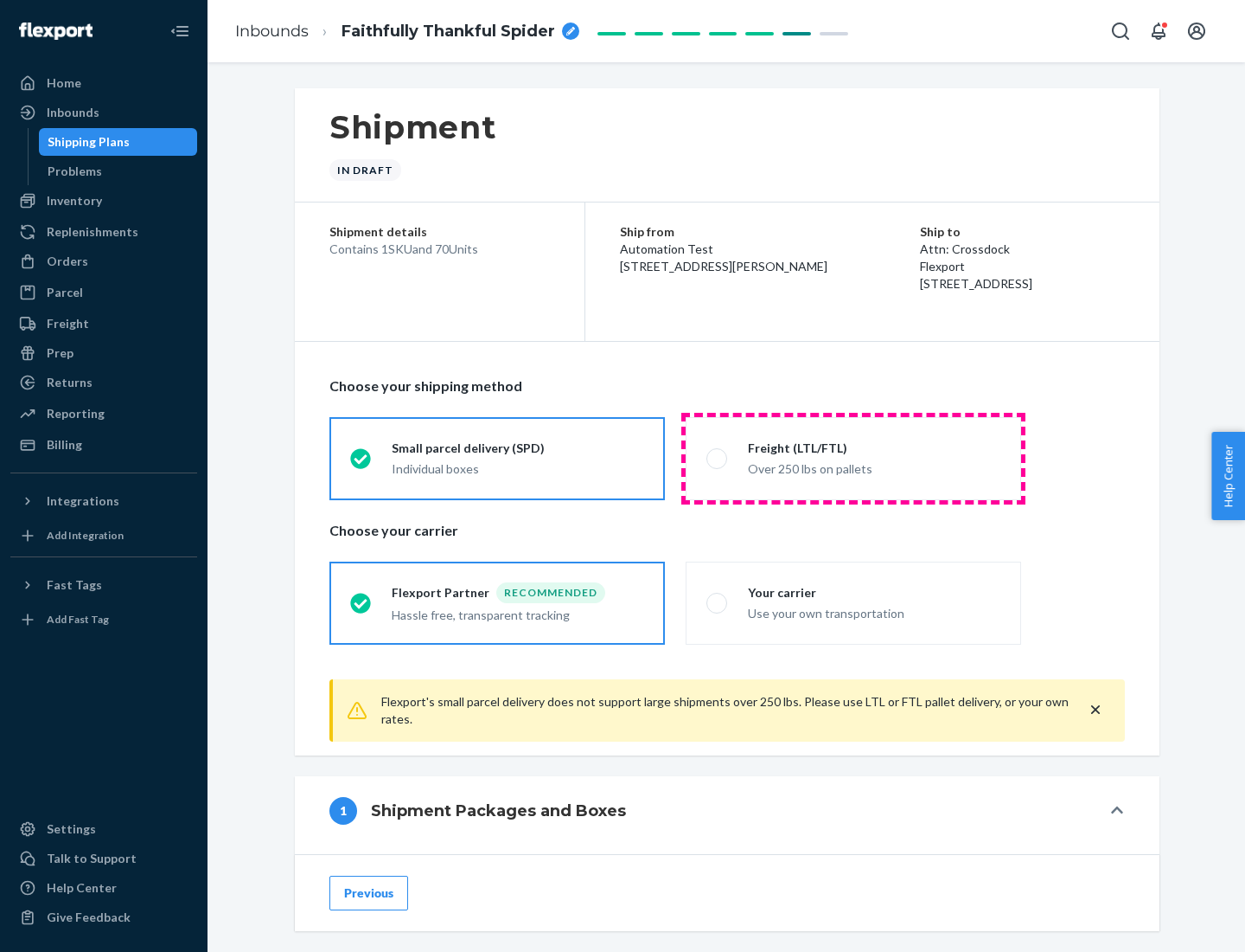
click at [853, 458] on div "Over 250 lbs on pallets" at bounding box center [874, 467] width 252 height 20
click at [718, 458] on input "Freight (LTL/FTL) Over 250 lbs on pallets" at bounding box center [712, 458] width 12 height 12
radio input "true"
radio input "false"
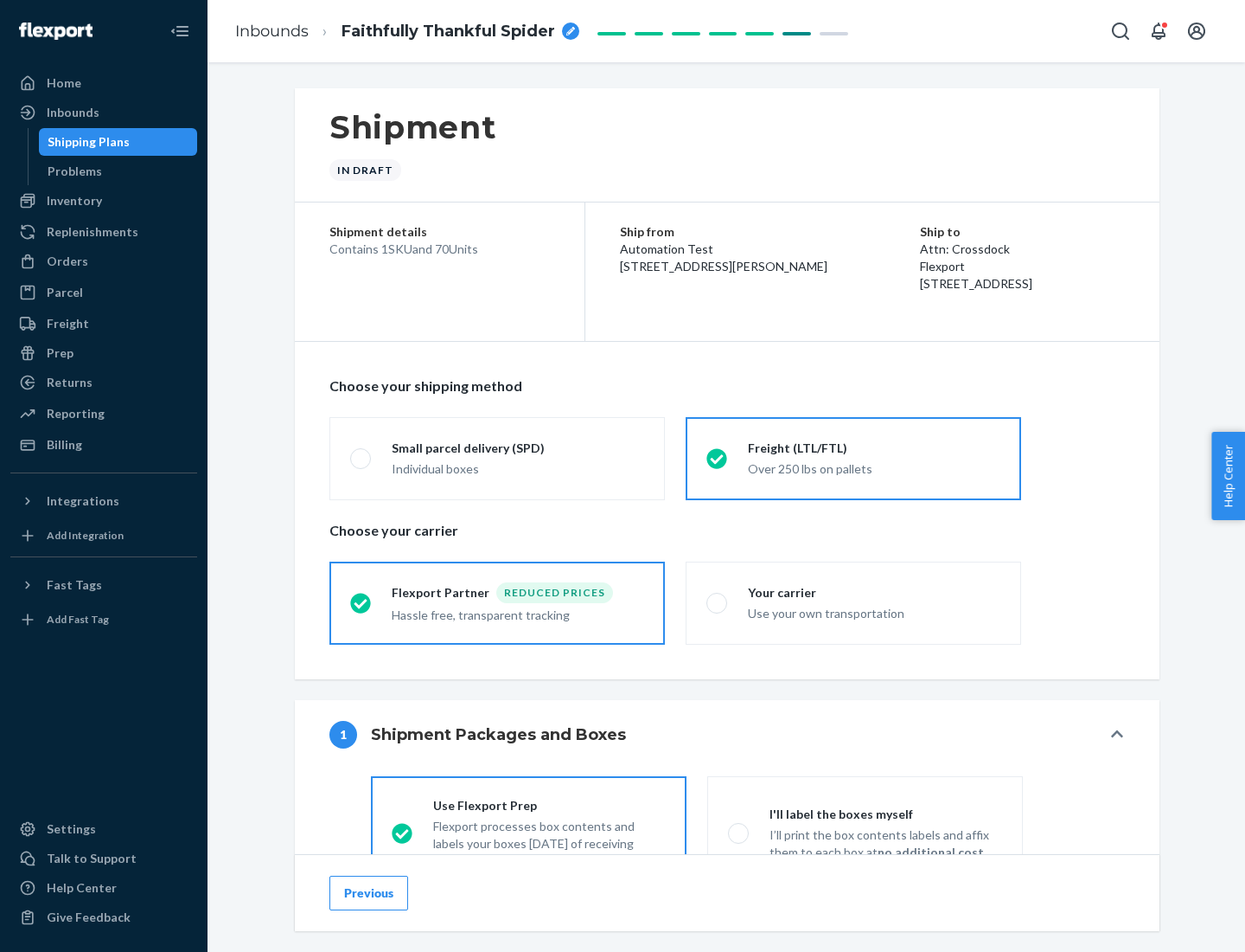
scroll to position [96, 0]
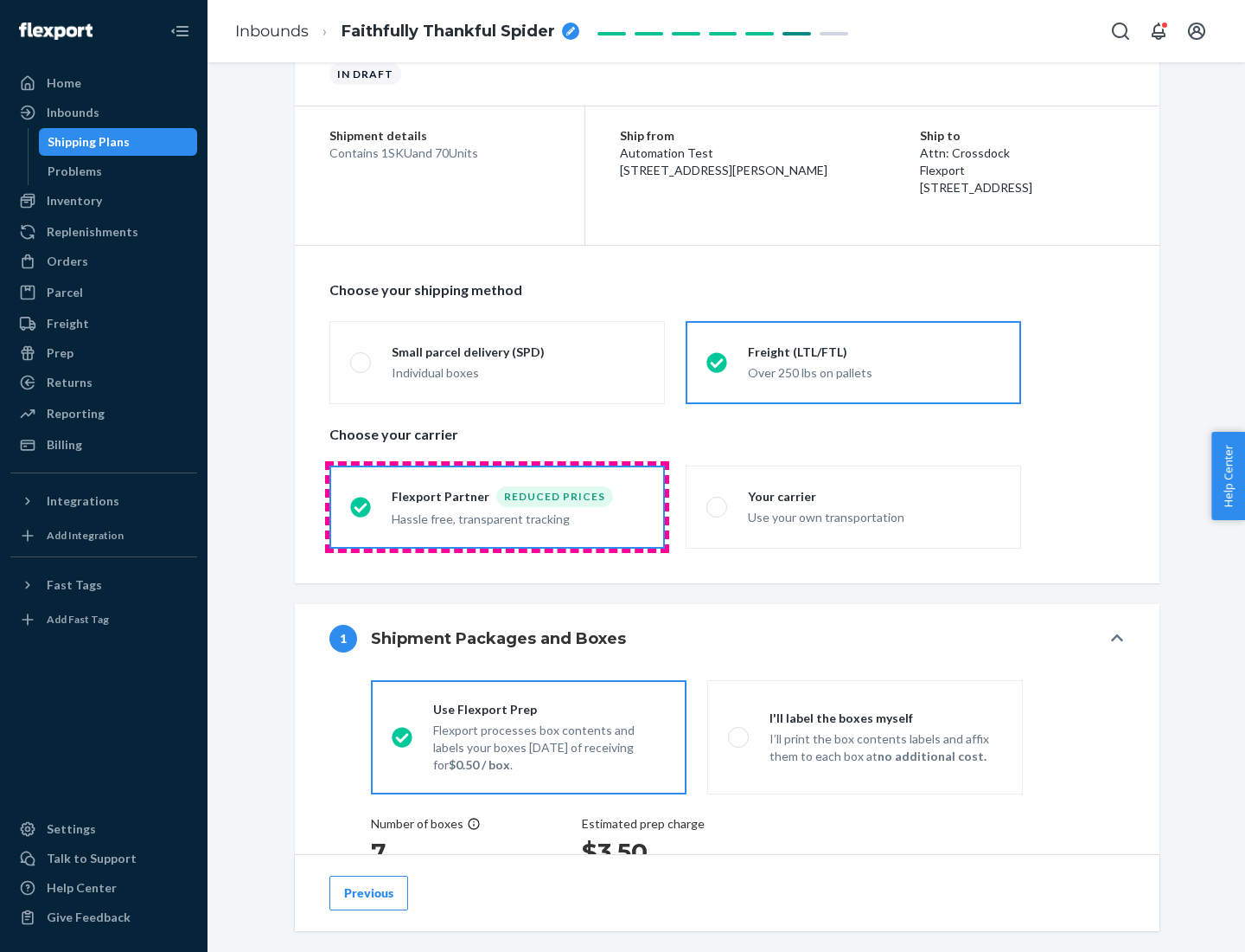
click at [497, 507] on div "Hassle free, transparent tracking" at bounding box center [517, 516] width 252 height 20
click at [361, 506] on input "Flexport Partner Reduced prices Hassle free, transparent tracking" at bounding box center [357, 507] width 12 height 12
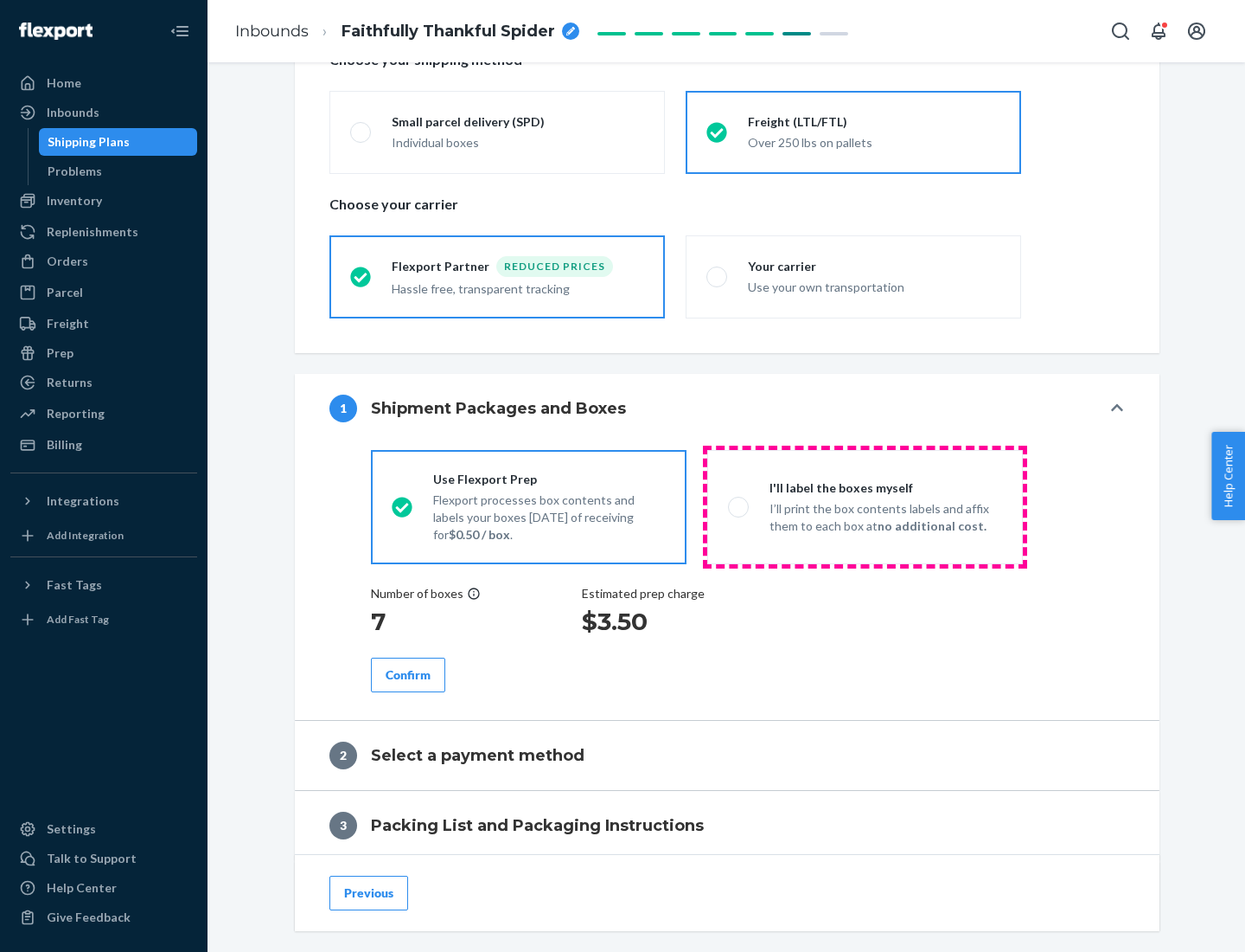
click at [865, 506] on p "I’ll print the box contents labels and affix them to each box at no additional …" at bounding box center [886, 517] width 233 height 35
click at [739, 506] on input "I'll label the boxes myself I’ll print the box contents labels and affix them t…" at bounding box center [735, 507] width 12 height 12
radio input "true"
radio input "false"
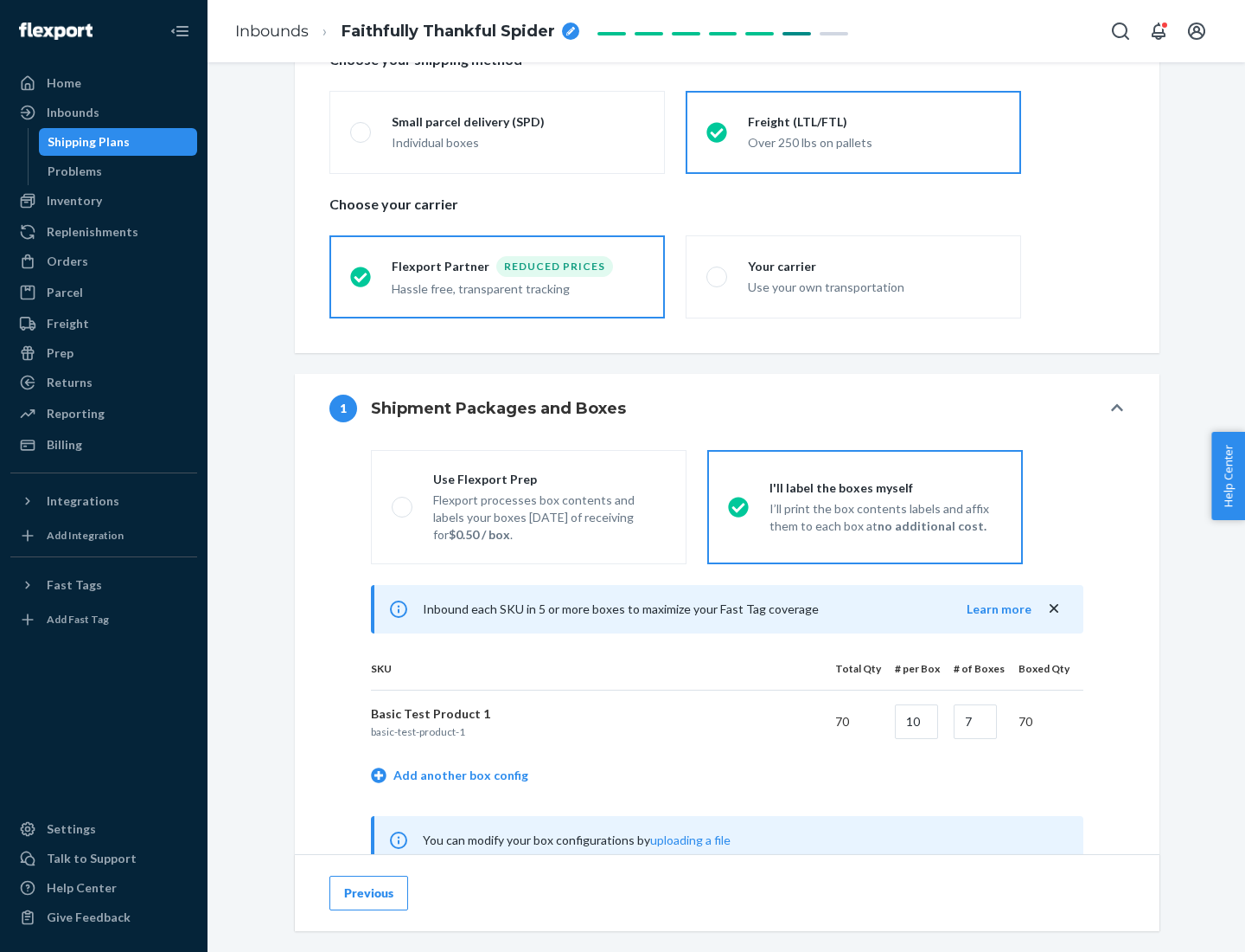
scroll to position [541, 0]
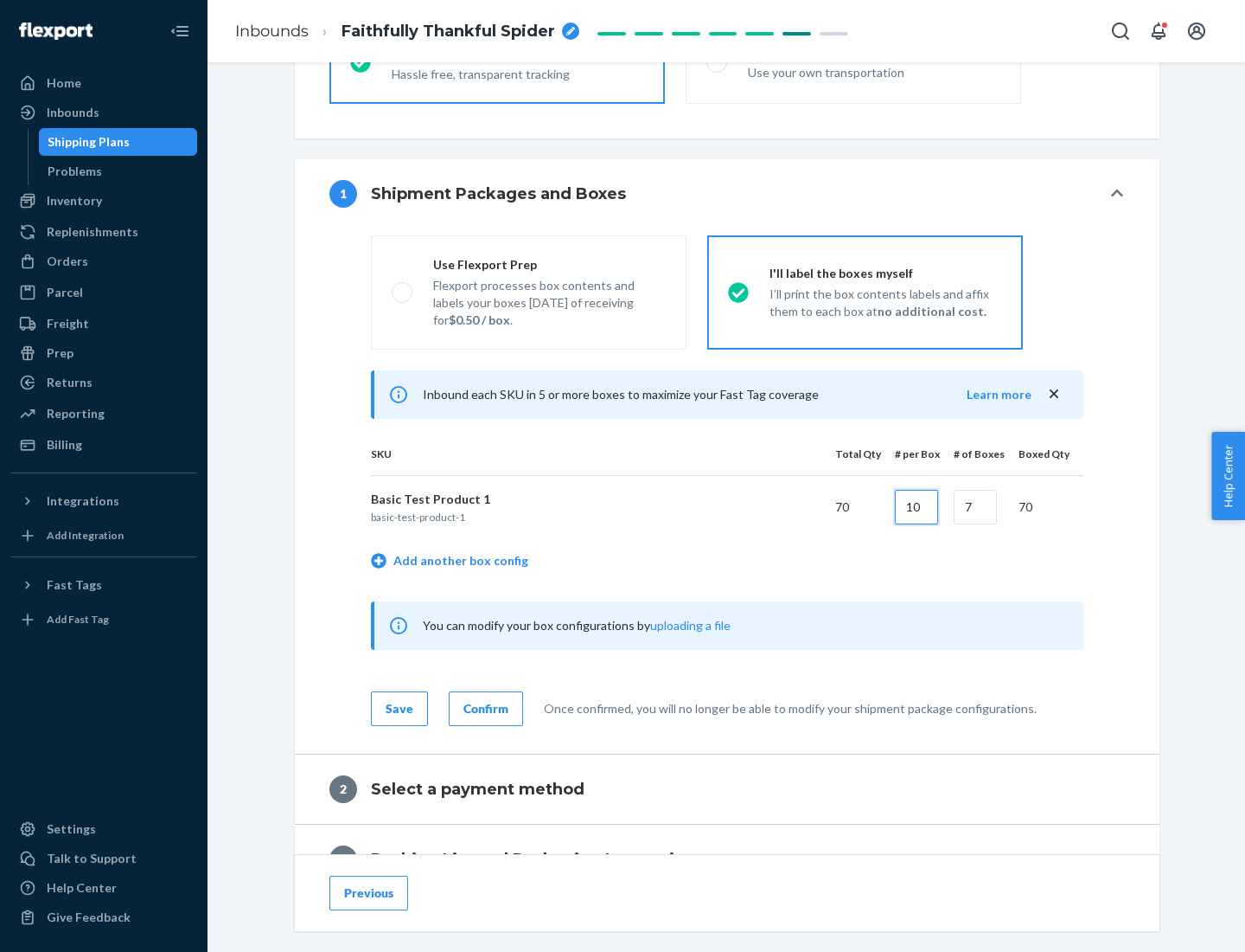
type input "10"
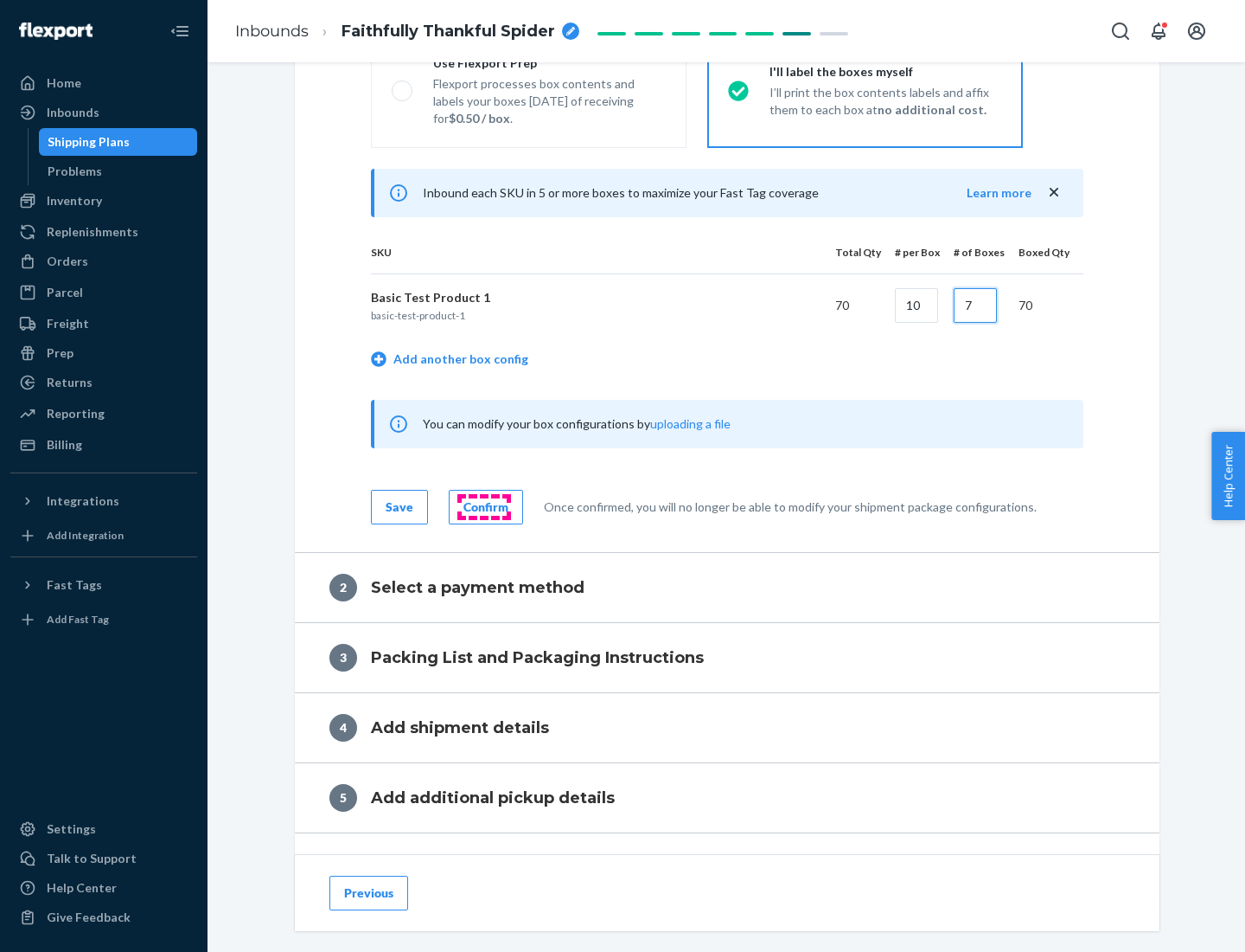
type input "7"
click at [483, 506] on div "Confirm" at bounding box center [486, 507] width 45 height 18
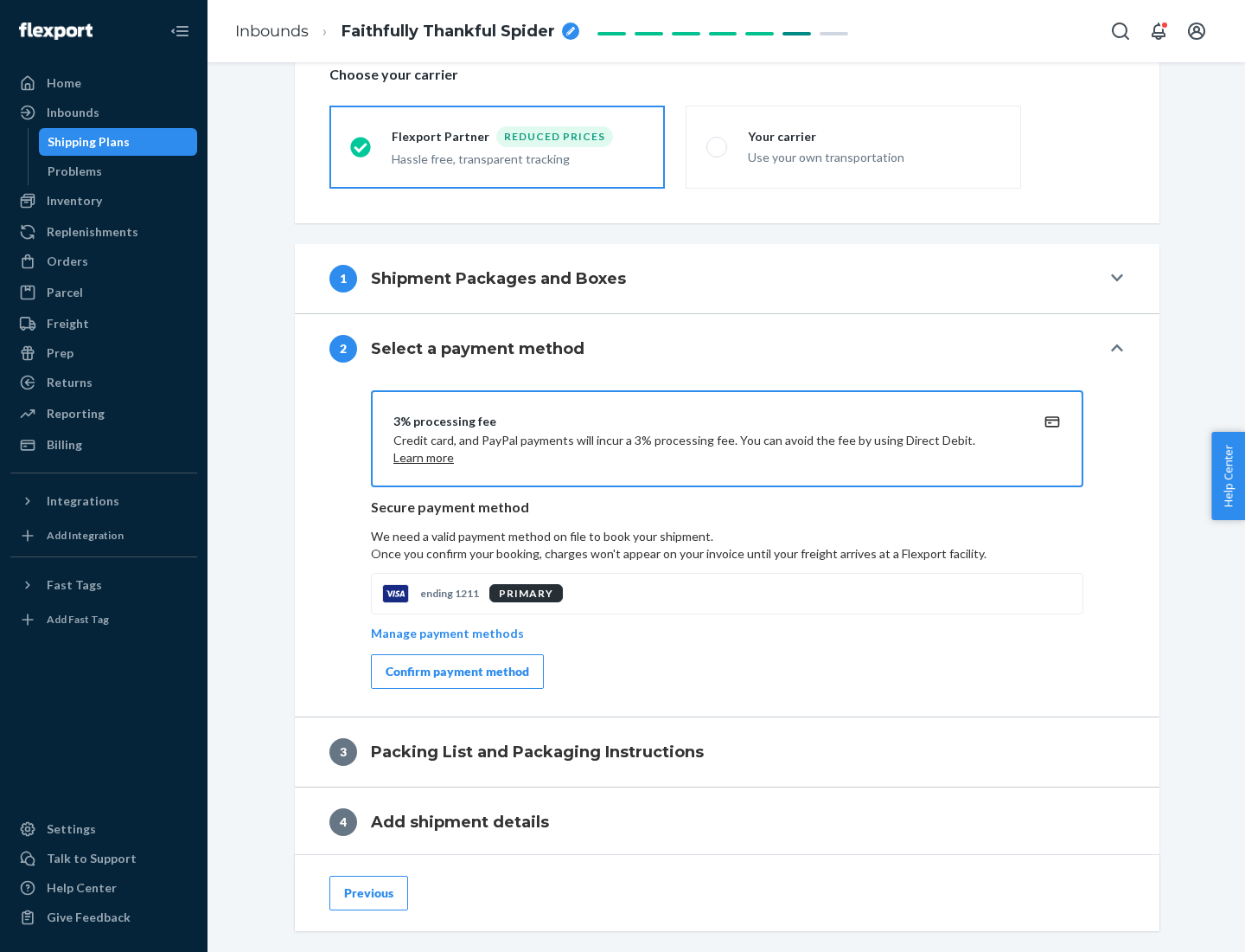
scroll to position [621, 0]
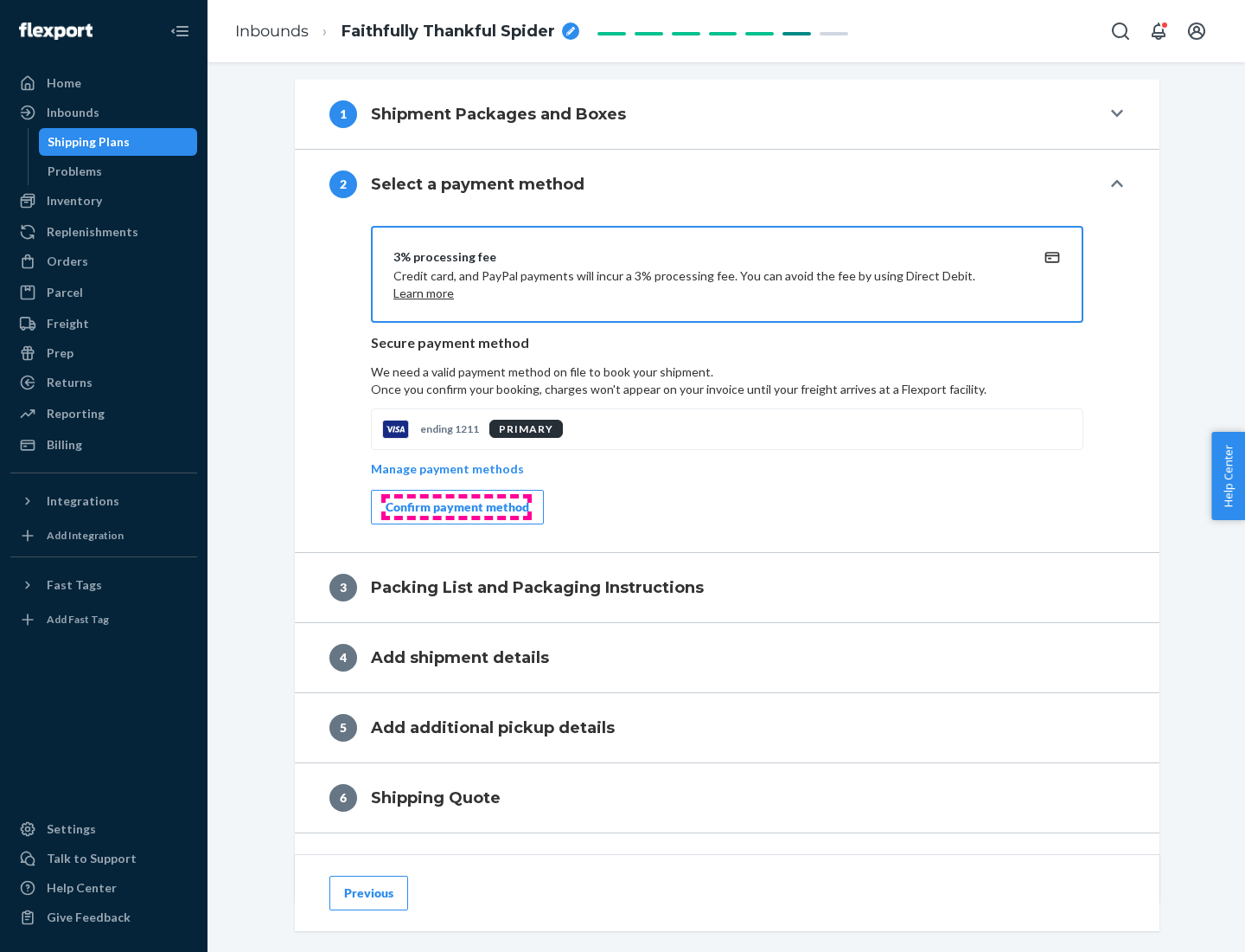
click at [456, 507] on div "Confirm payment method" at bounding box center [457, 507] width 143 height 18
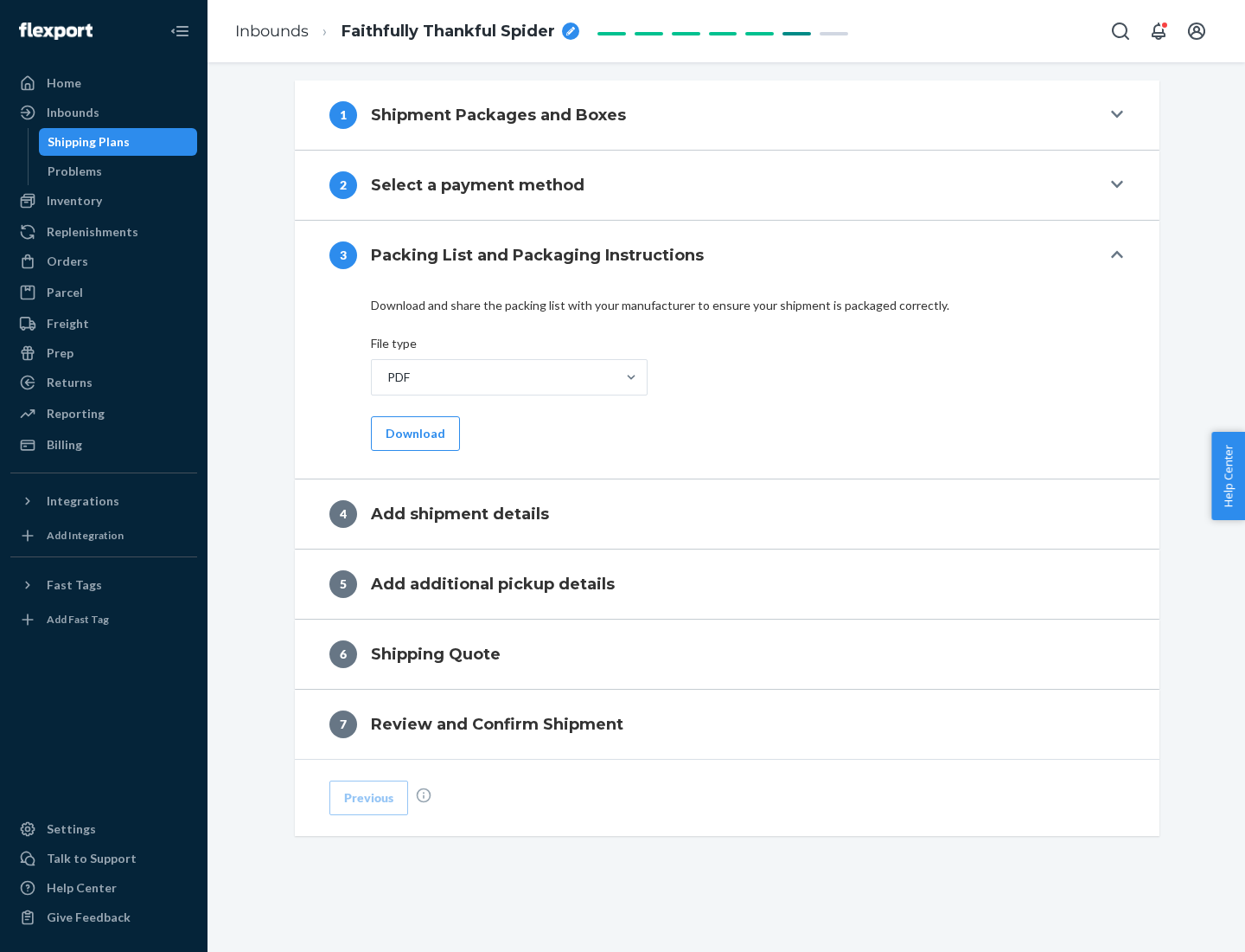
scroll to position [546, 0]
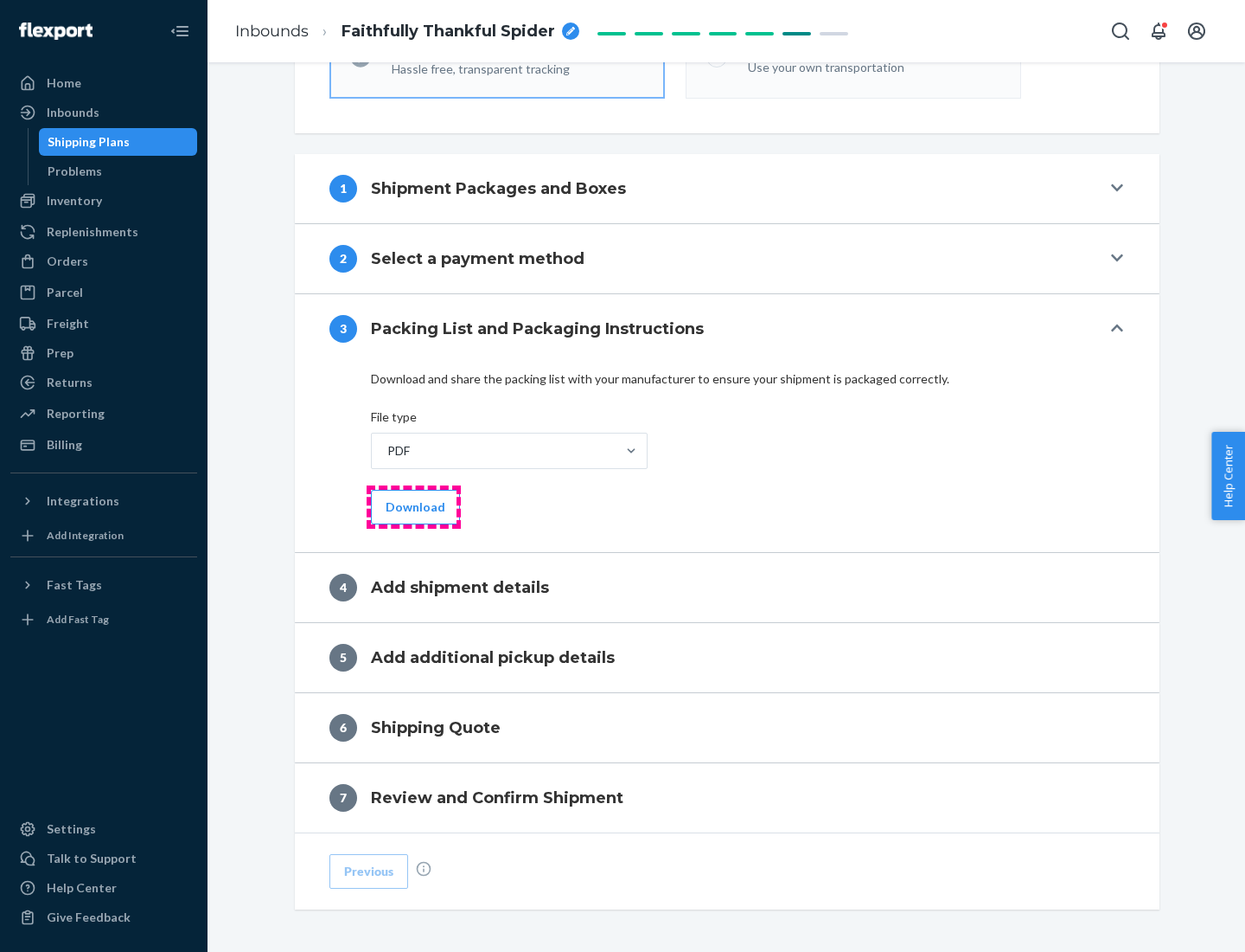
click at [413, 506] on button "Download" at bounding box center [415, 507] width 89 height 35
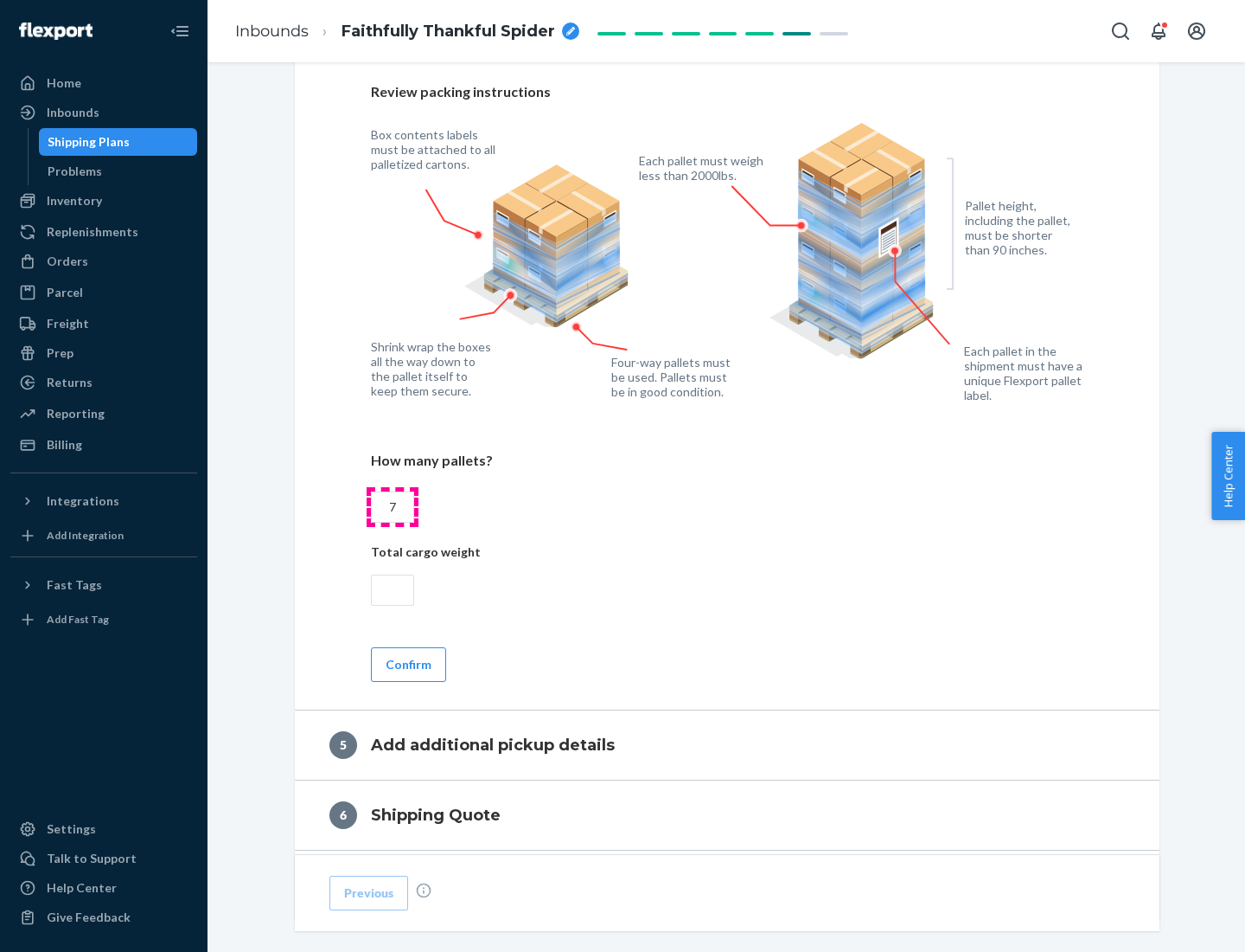
scroll to position [1123, 0]
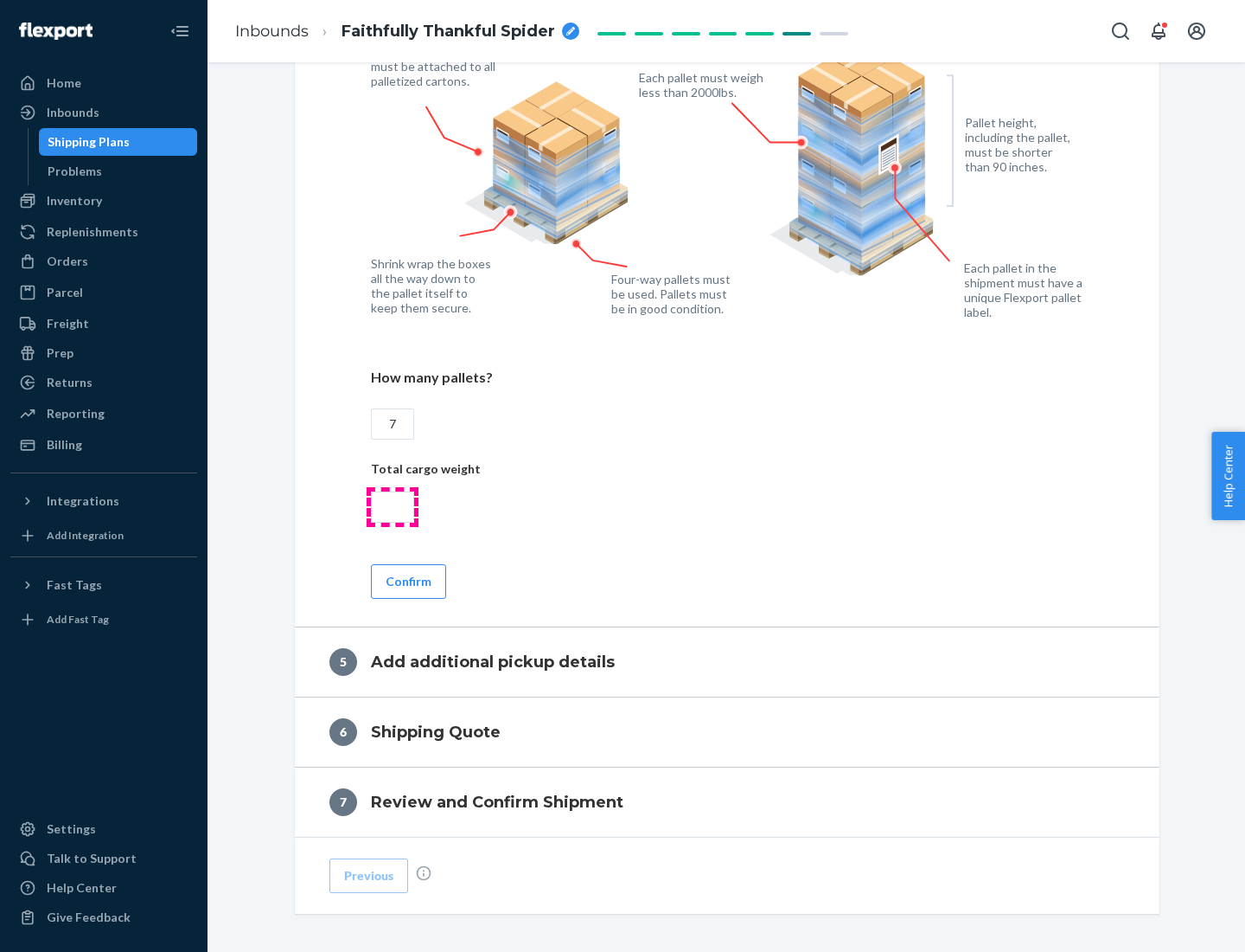
type input "7"
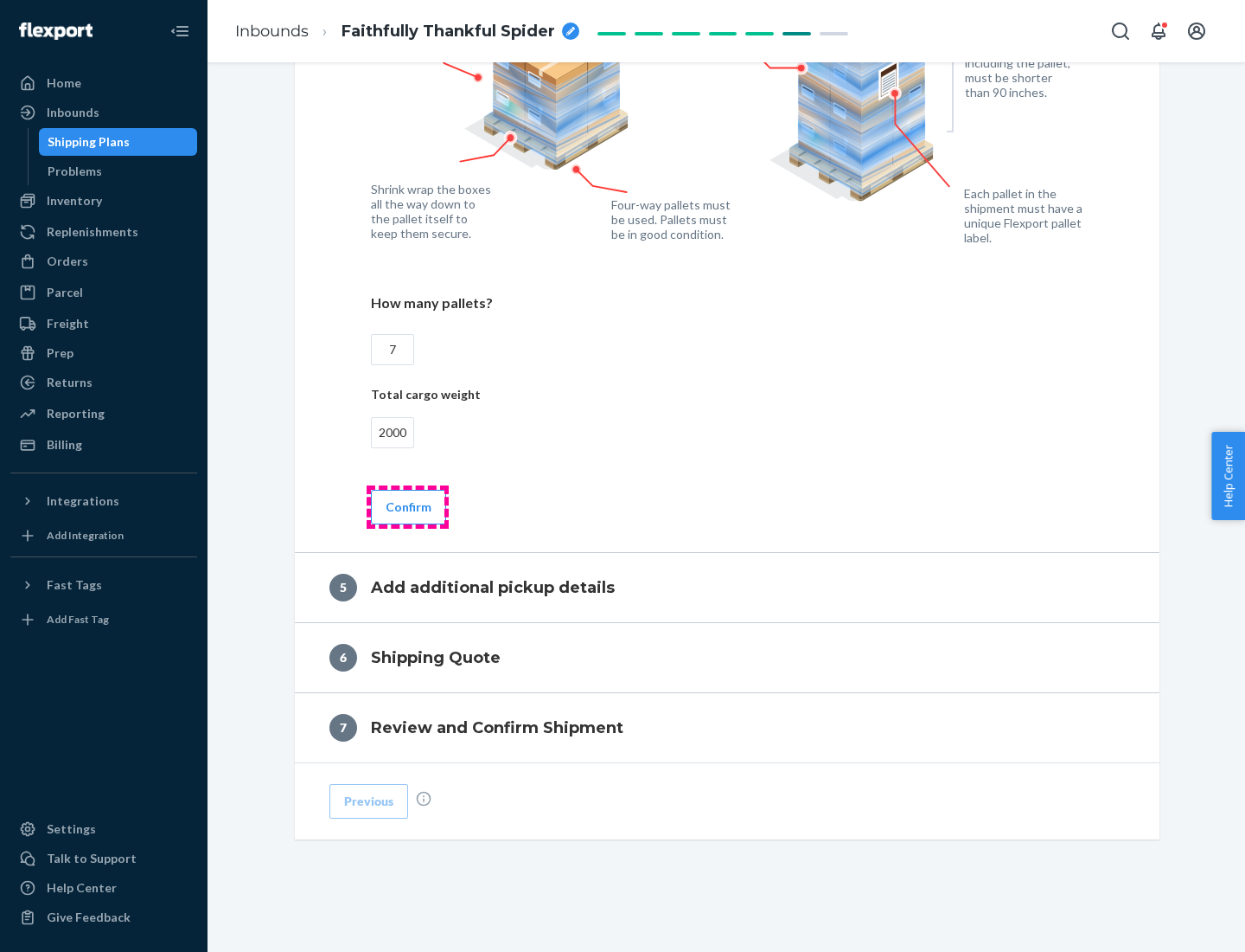
type input "2000"
click at [407, 506] on button "Confirm" at bounding box center [408, 507] width 75 height 35
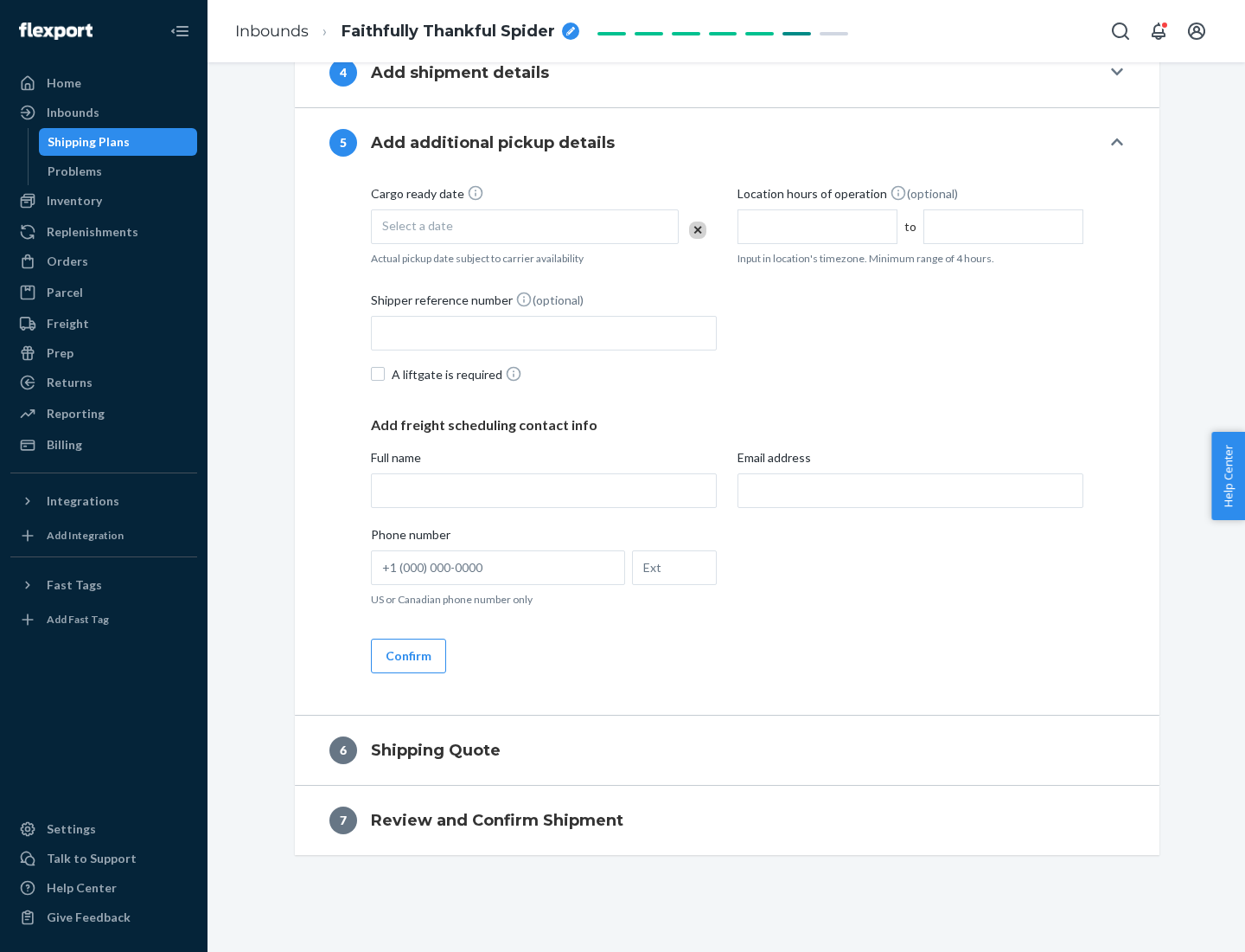
scroll to position [591, 0]
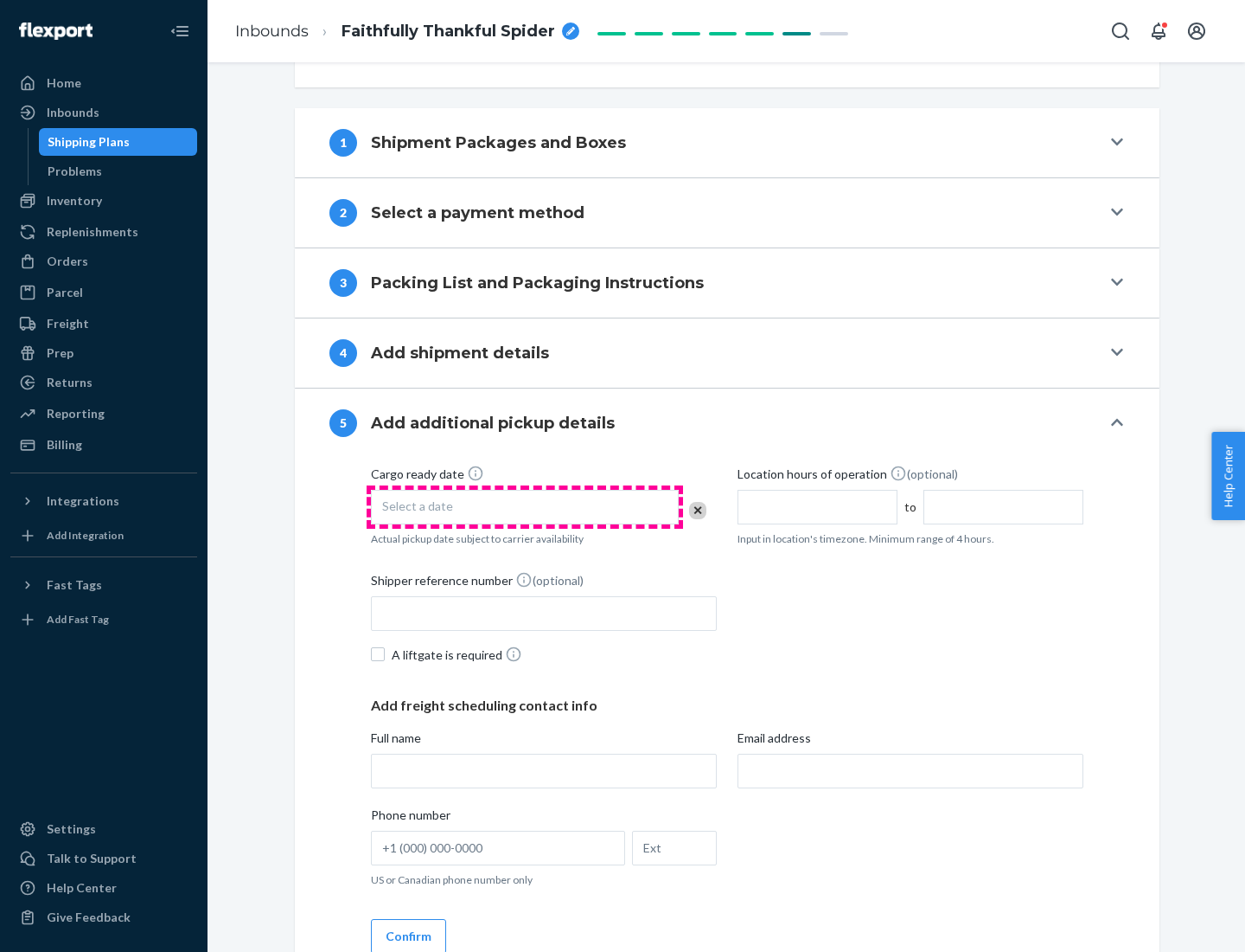
click at [525, 506] on div "Select a date" at bounding box center [525, 507] width 308 height 35
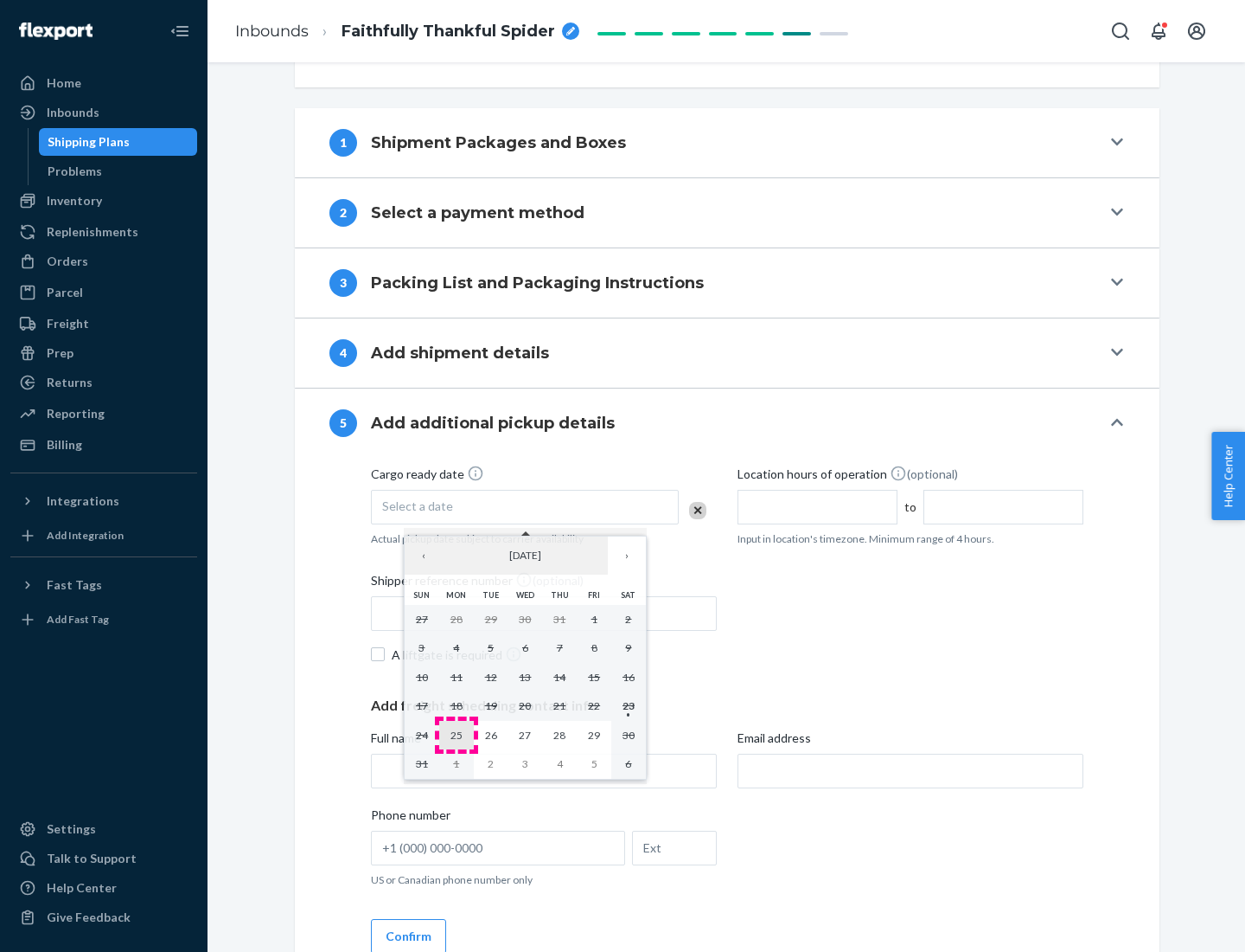
click at [456, 735] on abbr "25" at bounding box center [457, 735] width 12 height 13
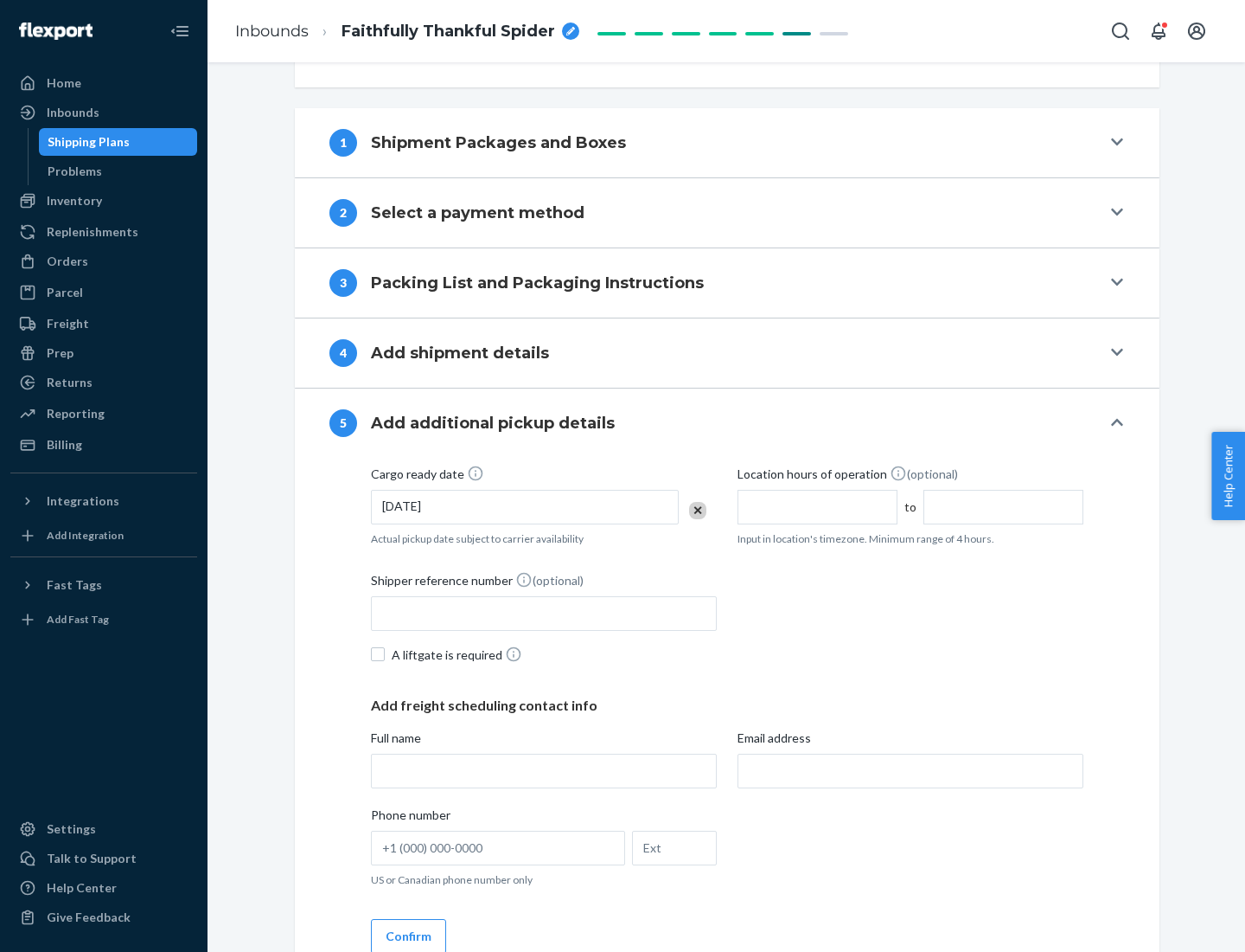
scroll to position [856, 0]
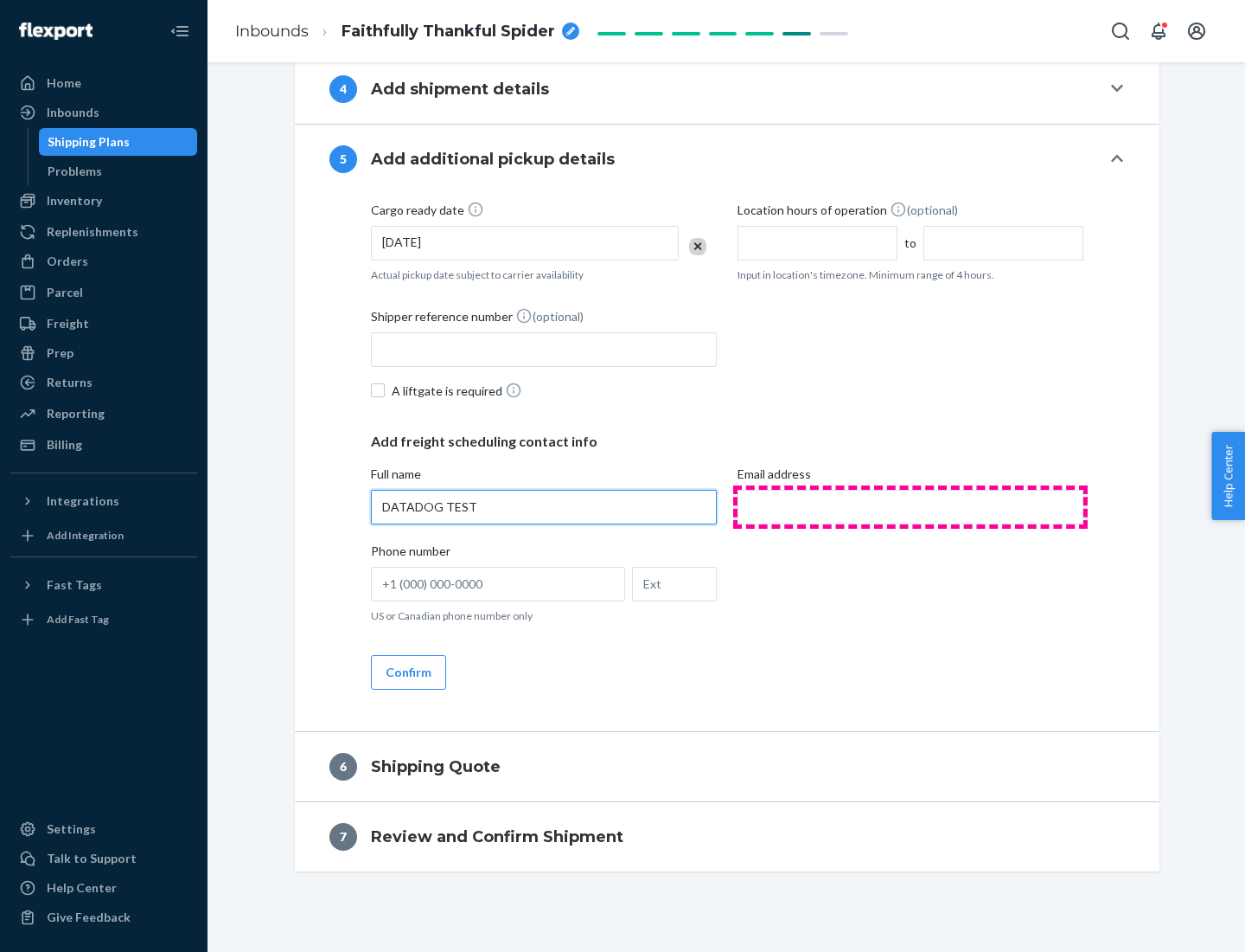
type input "DATADOG TEST"
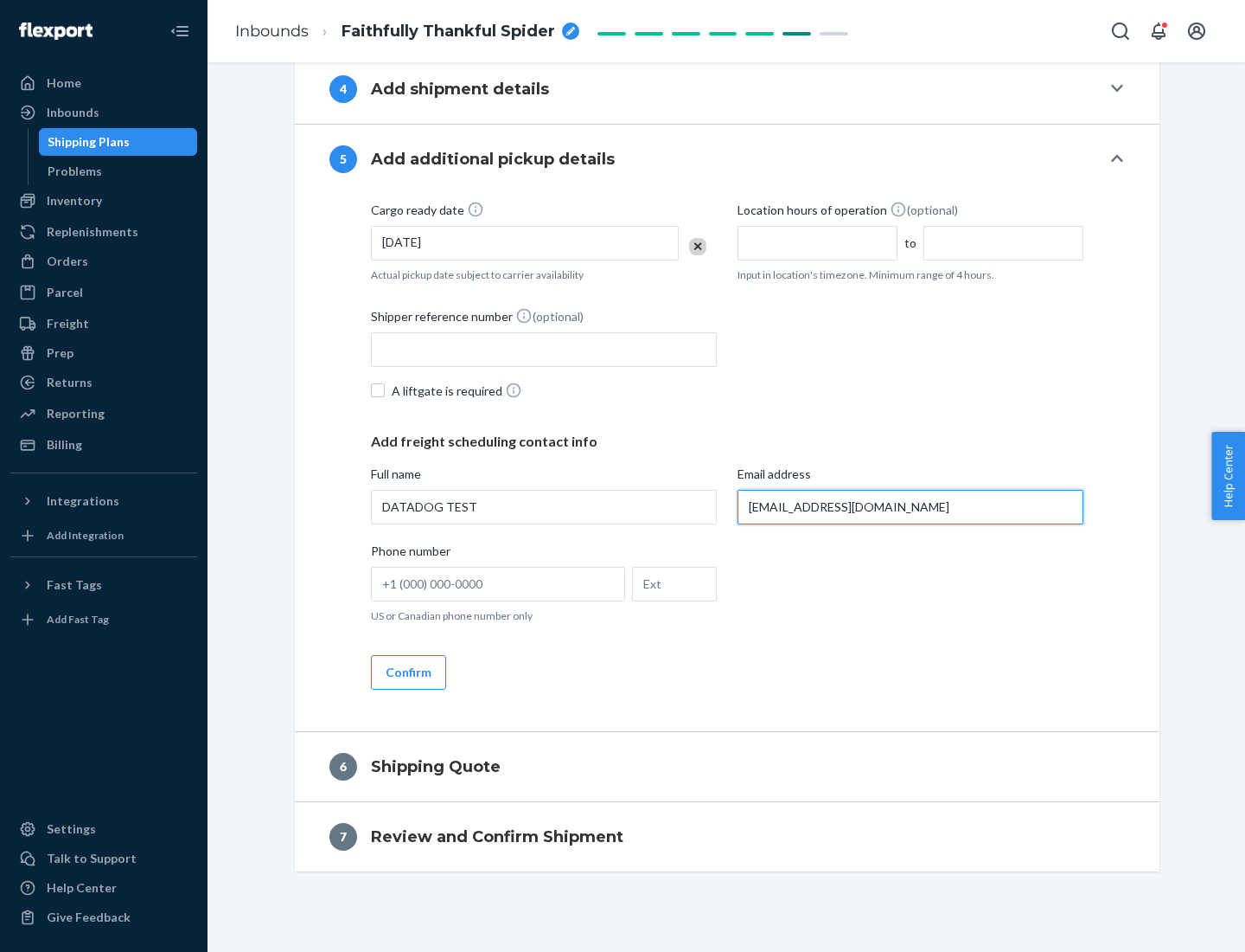
scroll to position [872, 0]
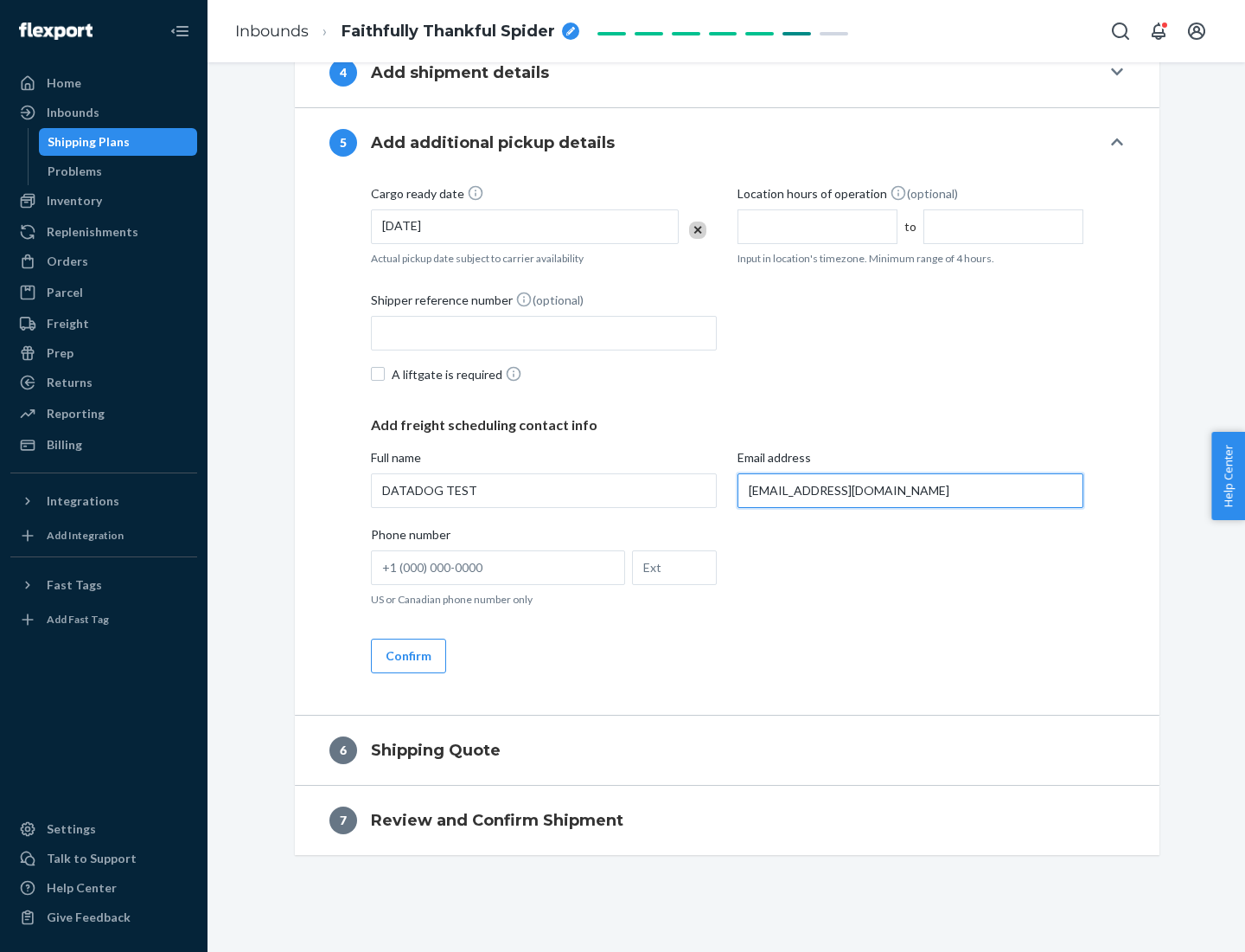
type input "[EMAIL_ADDRESS][DOMAIN_NAME]"
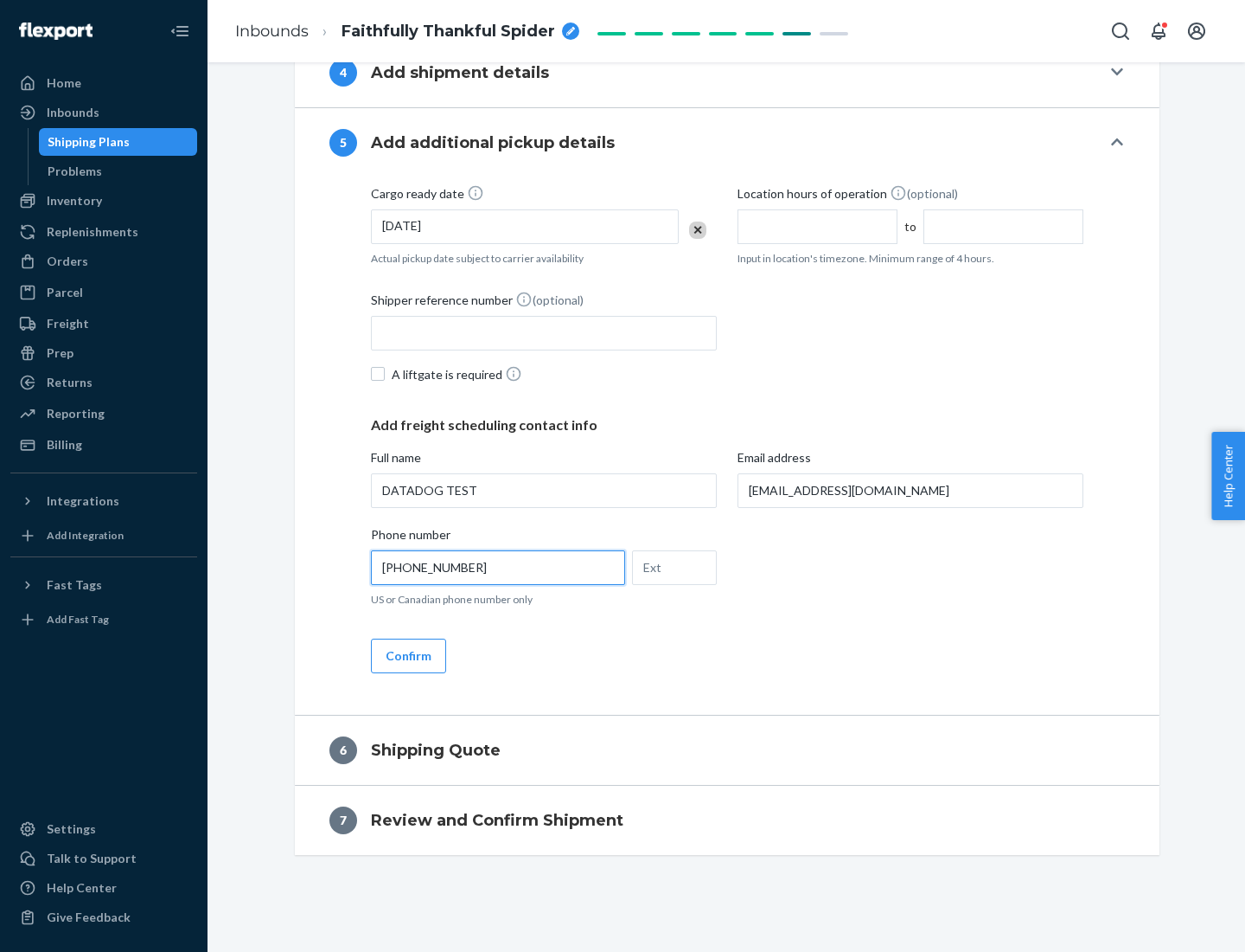
type input "[PHONE_NUMBER]"
click at [407, 655] on button "Confirm" at bounding box center [408, 656] width 75 height 35
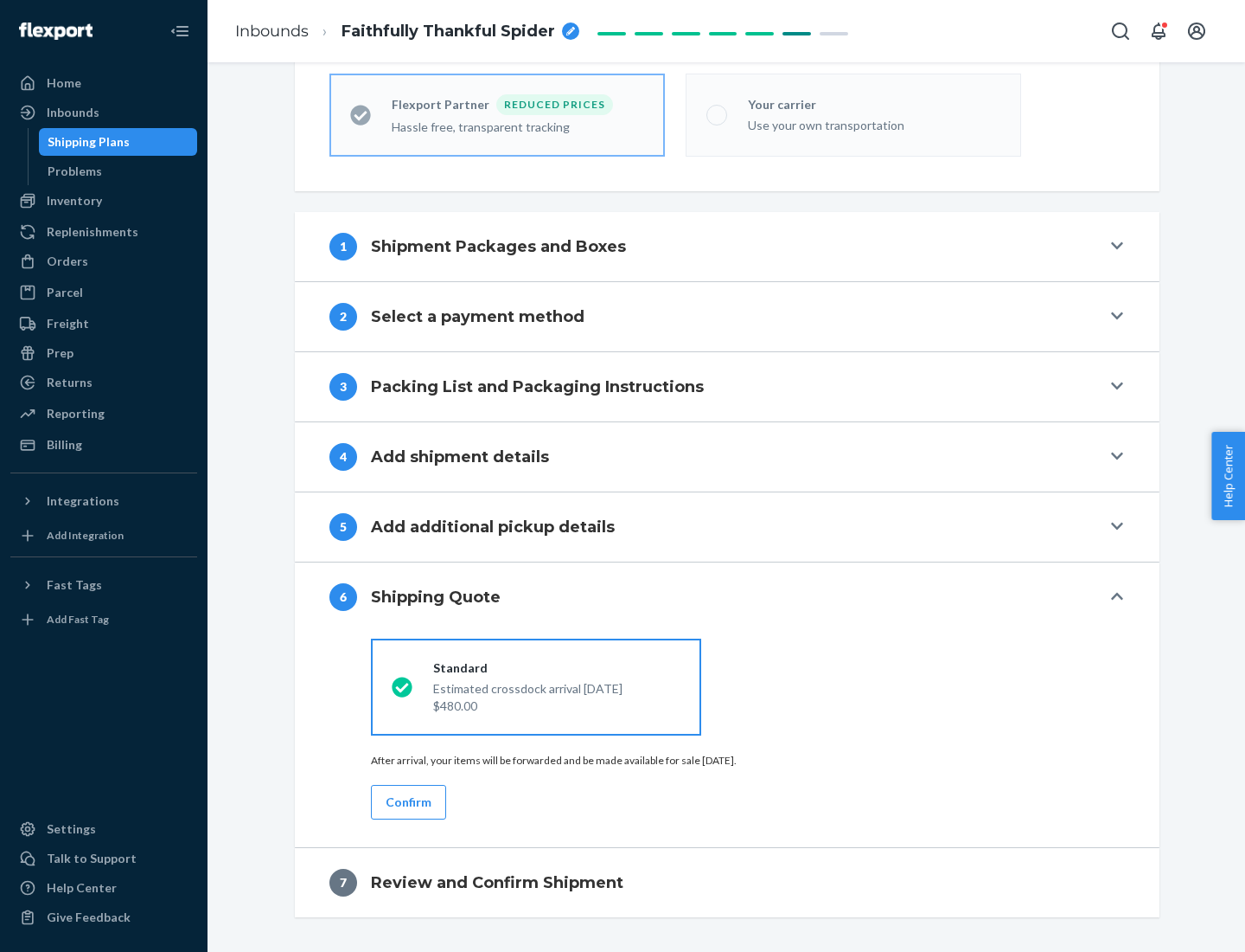
scroll to position [551, 0]
